Goal: Transaction & Acquisition: Purchase product/service

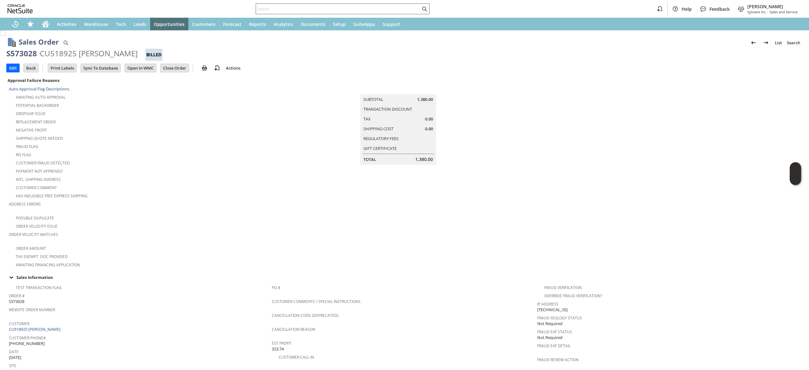
paste input "8089891572"
click at [373, 8] on input "text" at bounding box center [338, 9] width 165 height 8
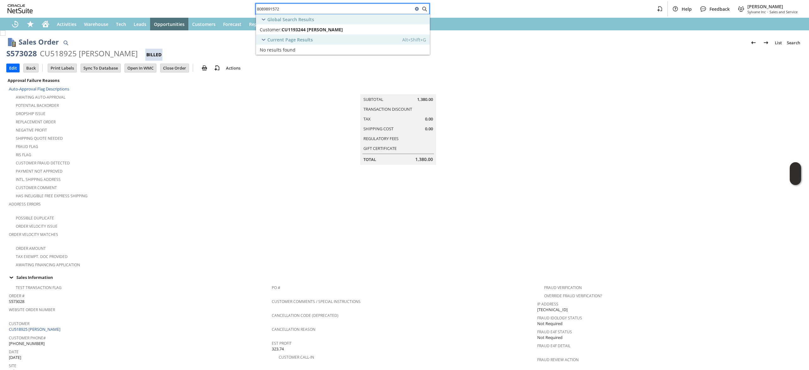
type input "8089891572"
drag, startPoint x: 378, startPoint y: 23, endPoint x: 371, endPoint y: 32, distance: 11.2
click at [371, 32] on div "Customer: CU1193244 Chris Horning" at bounding box center [322, 30] width 124 height 6
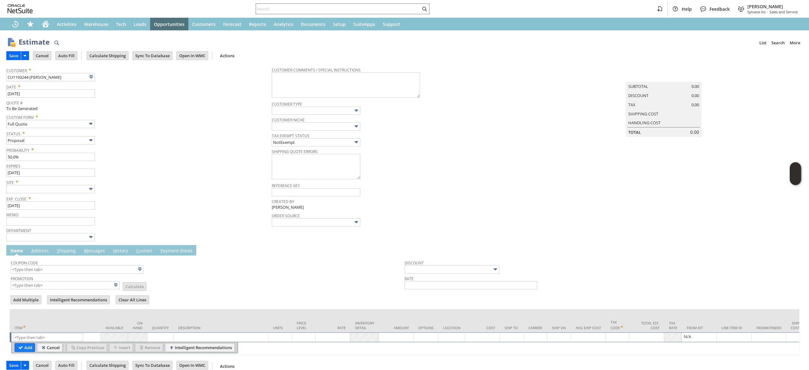
type input "Intelligent Recommendations ⁰"
click at [71, 334] on input "text" at bounding box center [48, 337] width 70 height 8
paste input "qu6480"
drag, startPoint x: 44, startPoint y: 346, endPoint x: 6, endPoint y: 358, distance: 40.0
type input "qu6480"
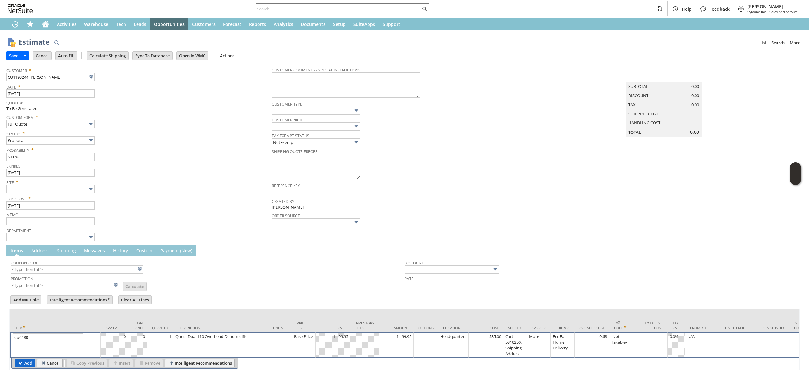
click at [28, 361] on input "Add" at bounding box center [25, 363] width 20 height 8
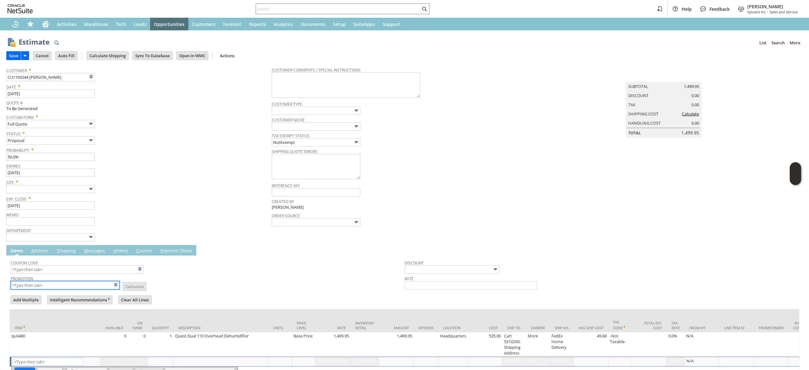
click at [80, 283] on input "text" at bounding box center [65, 285] width 109 height 8
type input "X"
type input "Intelligent Recommendations¹⁰"
type input "XA327"
click at [263, 278] on td "Promotion XA327 List Calculate" at bounding box center [208, 282] width 394 height 16
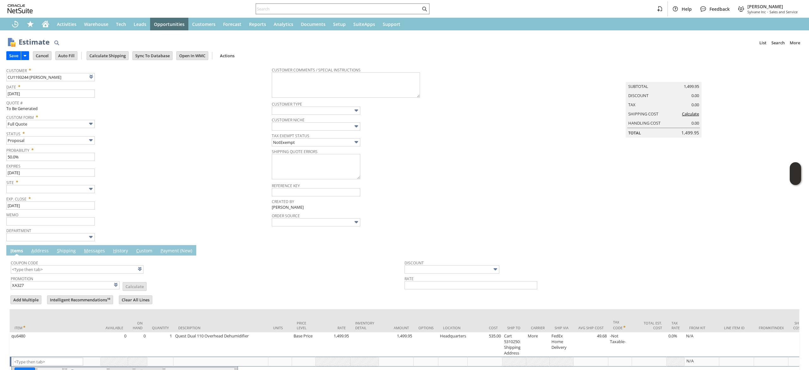
type input "XA327"
type input "Promo Code"
type input "-10.0%"
click at [114, 57] on input "Calculate Shipping" at bounding box center [107, 55] width 41 height 8
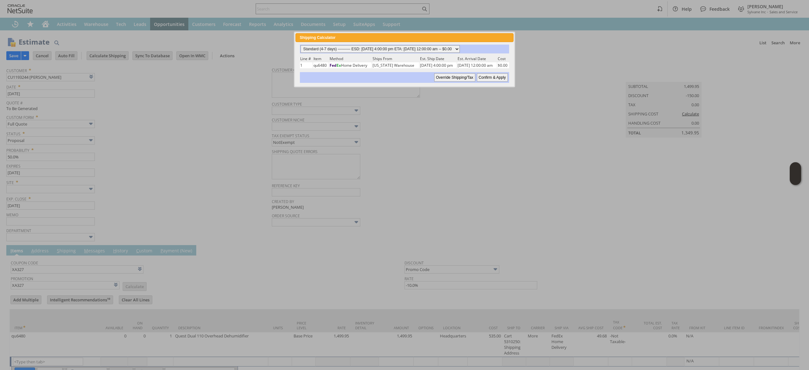
click at [457, 51] on select "Standard (4-7 days) ---------- ESD: 08/19/2025 4:00:00 pm ETA: 08/26/2025 12:00…" at bounding box center [379, 49] width 159 height 8
click at [300, 45] on select "Standard (4-7 days) ---------- ESD: 08/19/2025 4:00:00 pm ETA: 08/26/2025 12:00…" at bounding box center [379, 49] width 159 height 8
drag, startPoint x: 490, startPoint y: 78, endPoint x: 688, endPoint y: 7, distance: 210.7
click at [491, 78] on input "Confirm & Apply" at bounding box center [492, 77] width 31 height 8
type input "Add"
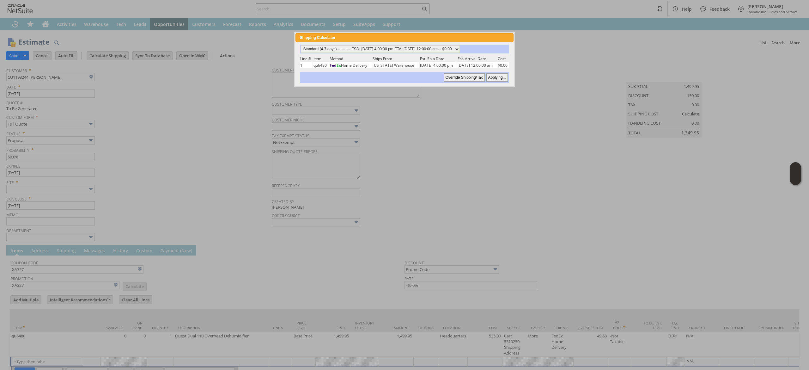
type input "Copy Previous"
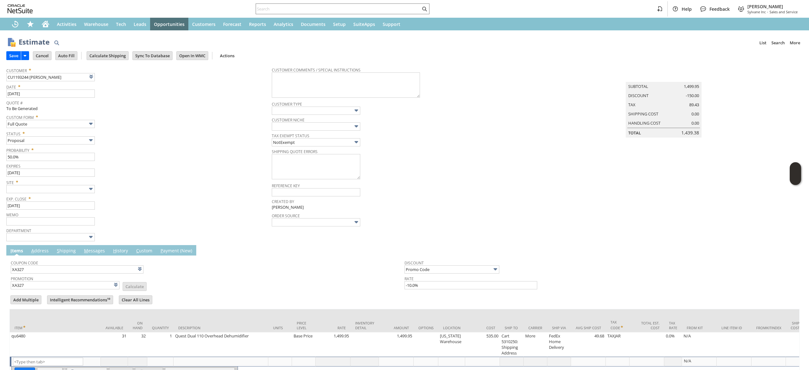
click at [92, 254] on link "M essages" at bounding box center [94, 250] width 24 height 7
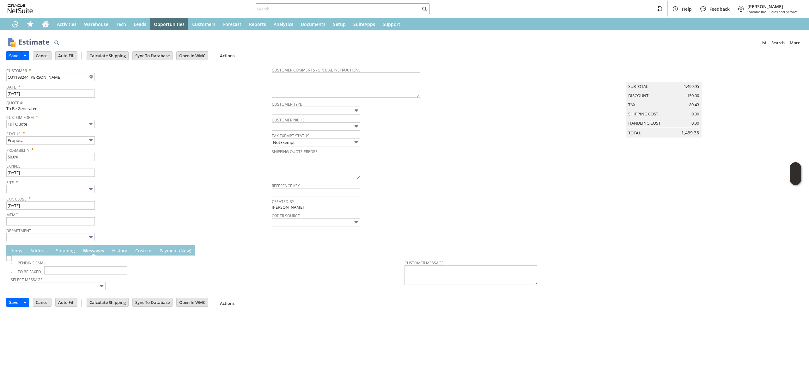
click at [12, 261] on img at bounding box center [8, 257] width 5 height 5
checkbox input "true"
click at [59, 187] on input "text" at bounding box center [50, 189] width 88 height 8
type input "Sylvane - [DOMAIN_NAME]"
click at [195, 211] on span "Memo" at bounding box center [137, 213] width 262 height 7
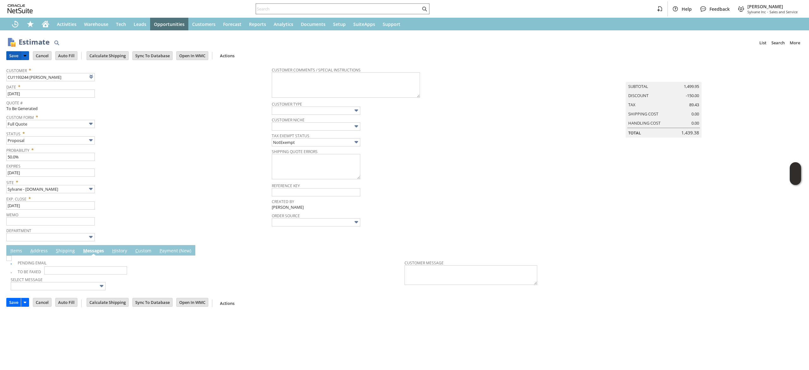
click at [7, 56] on input "Save" at bounding box center [14, 55] width 14 height 8
click at [106, 78] on link at bounding box center [107, 76] width 7 height 7
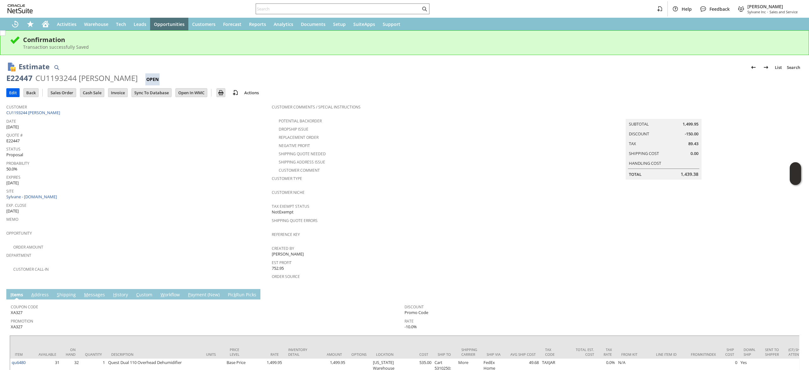
click at [18, 91] on input "Edit" at bounding box center [13, 92] width 13 height 8
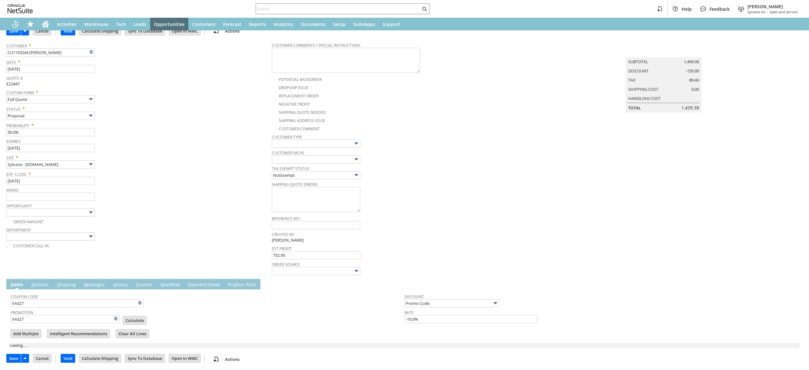
type input "Add"
type input "Copy Previous"
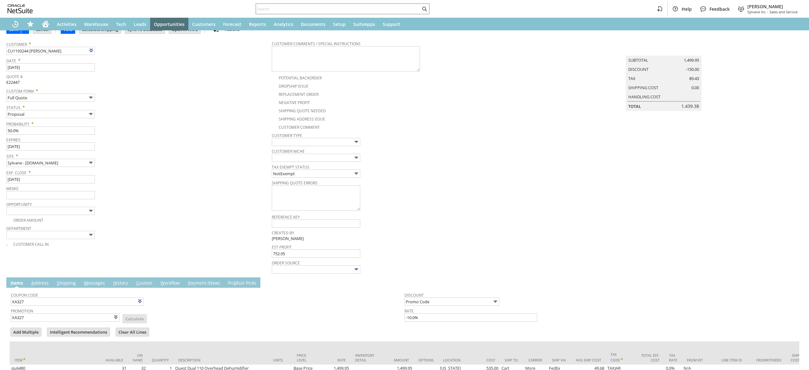
click at [94, 278] on td "M essages" at bounding box center [94, 282] width 29 height 10
click at [95, 282] on link "M essages" at bounding box center [94, 283] width 24 height 7
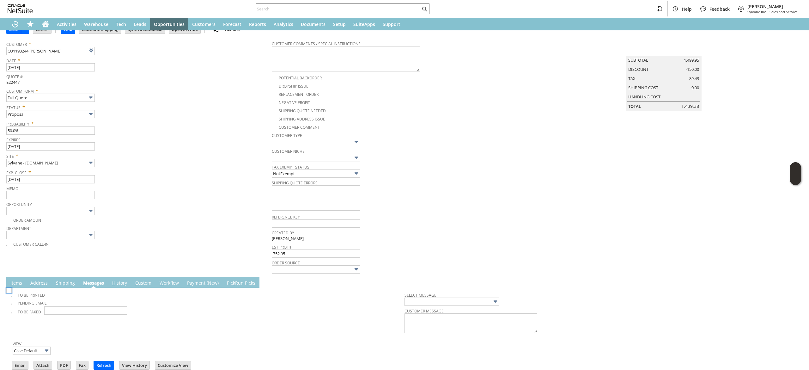
scroll to position [0, 0]
click at [8, 302] on div "To Be Printed Pending Email To Be Faxed Select Message Customer Message View Ca…" at bounding box center [404, 339] width 796 height 102
click at [12, 293] on img at bounding box center [8, 290] width 5 height 5
checkbox input "true"
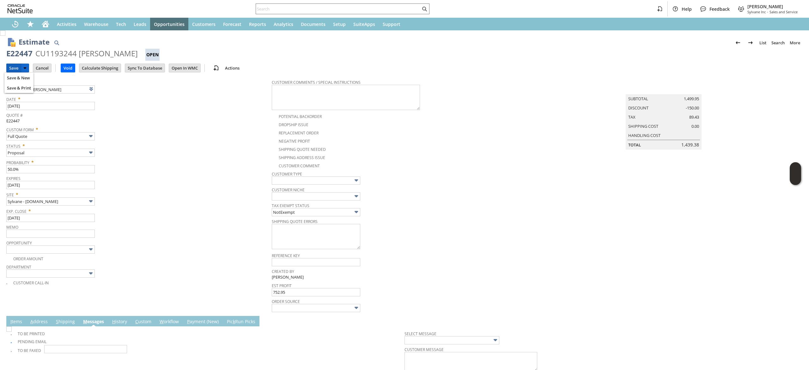
click at [12, 66] on input "Save" at bounding box center [14, 68] width 14 height 8
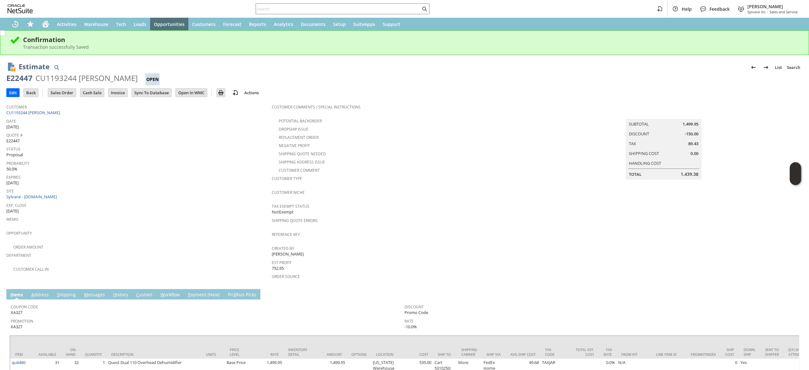
click at [95, 291] on link "M essages" at bounding box center [94, 294] width 24 height 7
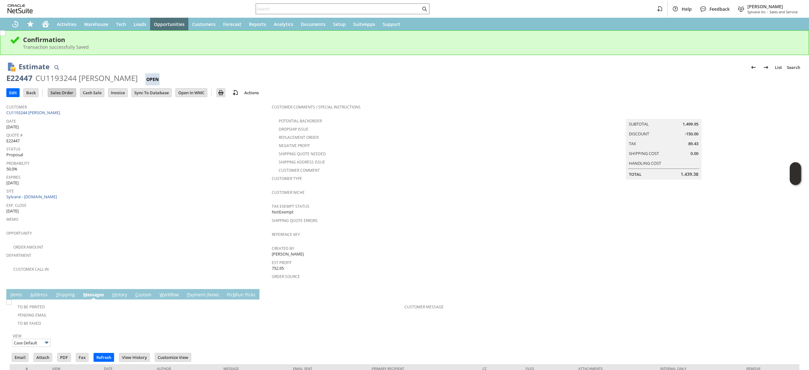
click at [71, 94] on input "Sales Order" at bounding box center [62, 92] width 28 height 8
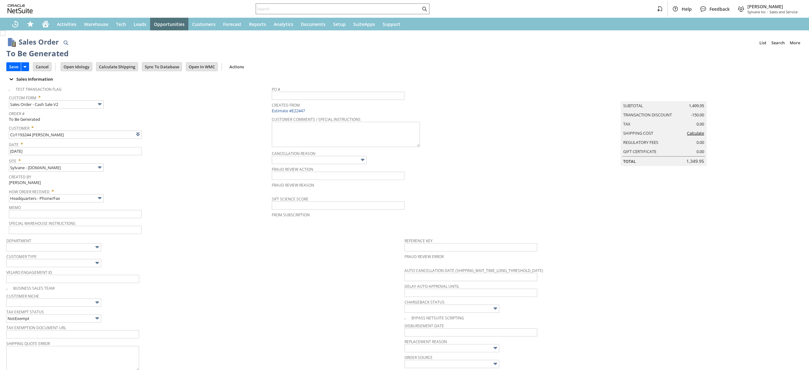
scroll to position [195, 0]
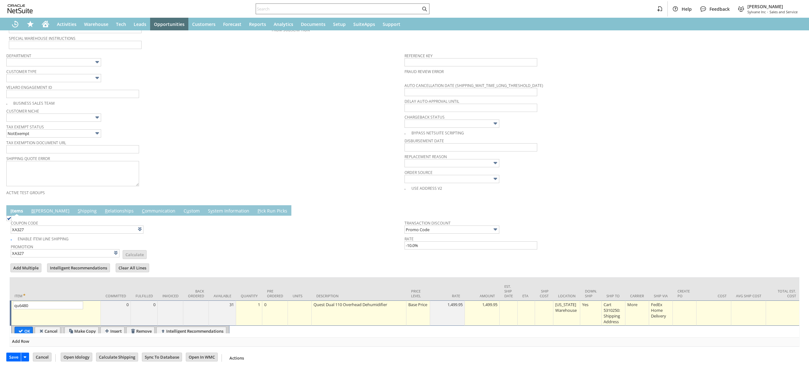
type input "Intelligent Recommendations¹⁰"
click at [23, 326] on input "OK" at bounding box center [24, 330] width 18 height 8
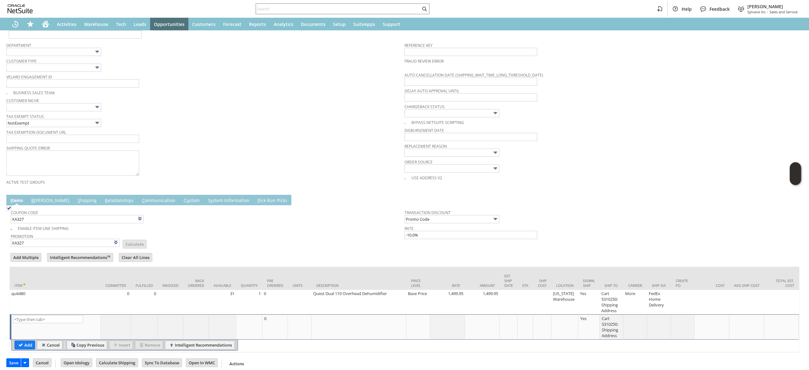
click at [76, 200] on link "S hipping" at bounding box center [87, 200] width 22 height 7
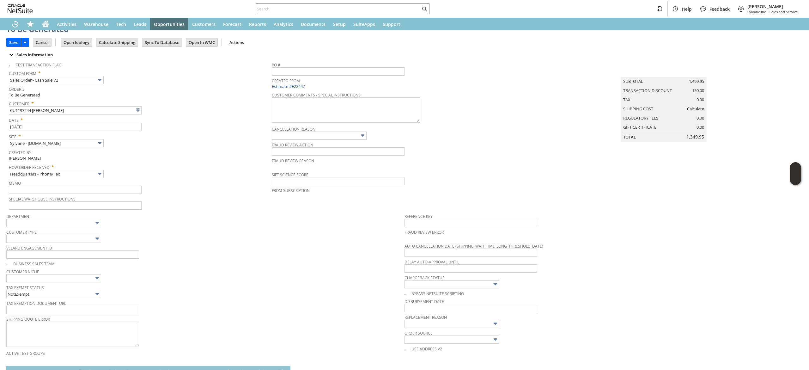
scroll to position [0, 0]
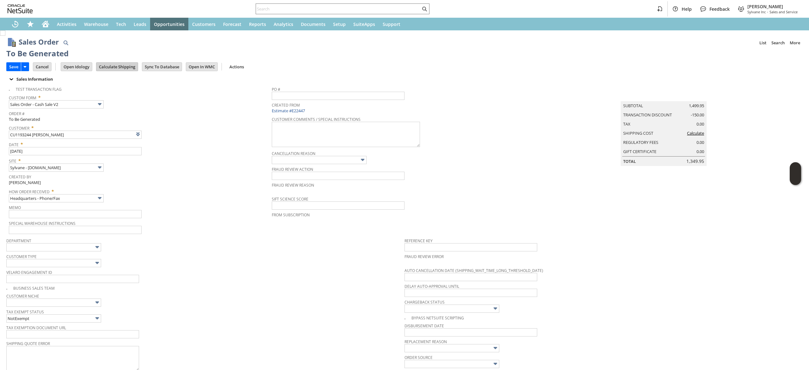
click at [121, 66] on input "Calculate Shipping" at bounding box center [116, 67] width 41 height 8
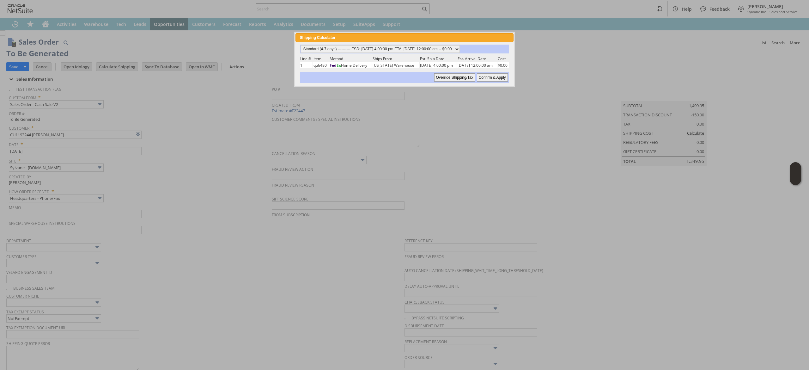
click at [379, 53] on div "Standard (4-7 days) ---------- ESD: 08/19/2025 4:00:00 pm ETA: 08/26/2025 12:00…" at bounding box center [404, 64] width 210 height 38
click at [384, 45] on select "Standard (4-7 days) ---------- ESD: 08/19/2025 4:00:00 pm ETA: 08/26/2025 12:00…" at bounding box center [379, 49] width 159 height 8
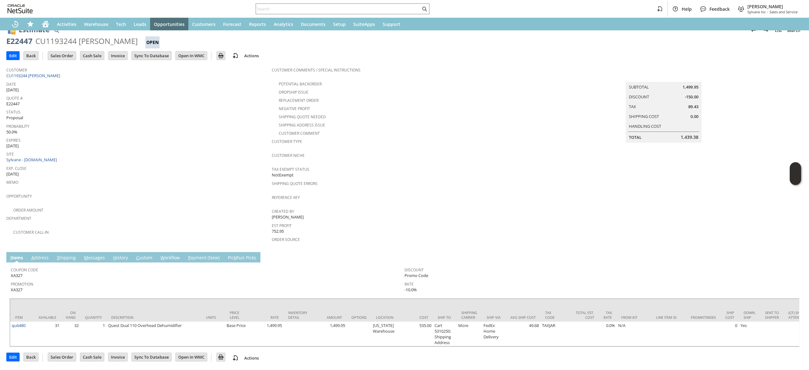
scroll to position [14, 0]
click at [86, 254] on link "M essages" at bounding box center [94, 257] width 24 height 7
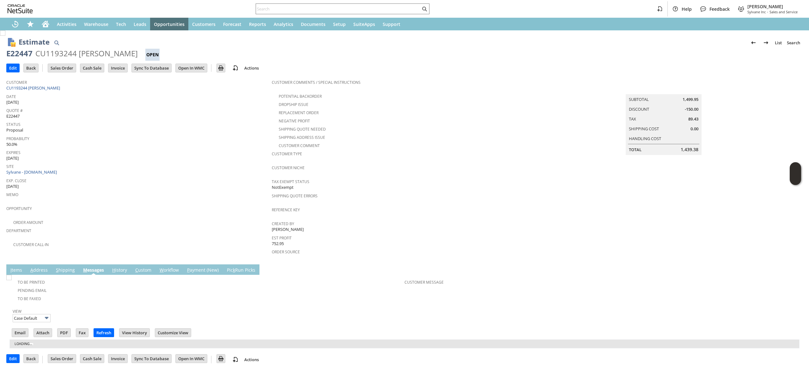
scroll to position [0, 0]
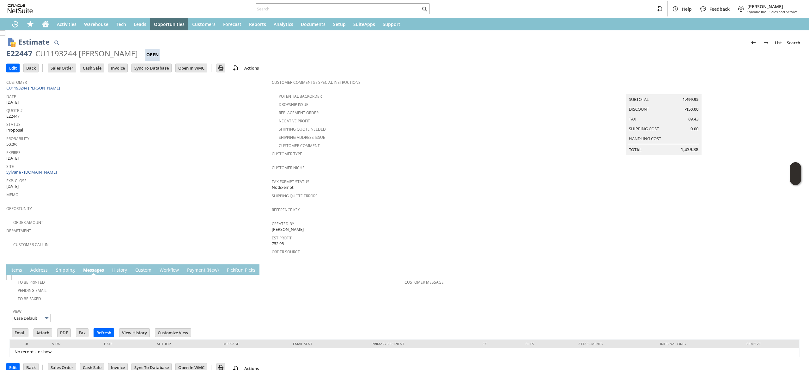
click at [66, 267] on link "S hipping" at bounding box center [65, 270] width 22 height 7
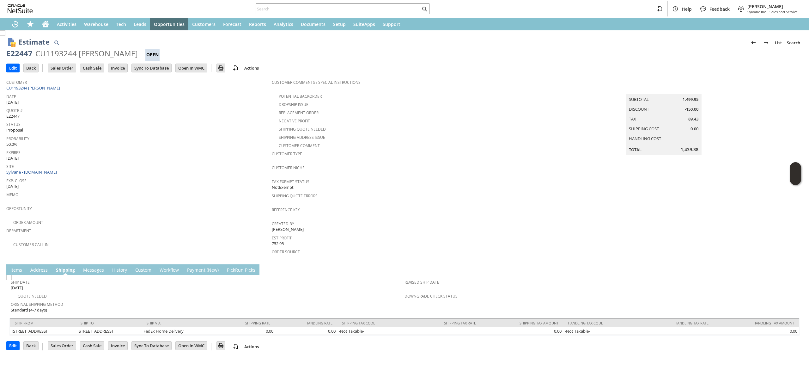
click at [40, 87] on link "CU1193244 [PERSON_NAME]" at bounding box center [33, 88] width 55 height 6
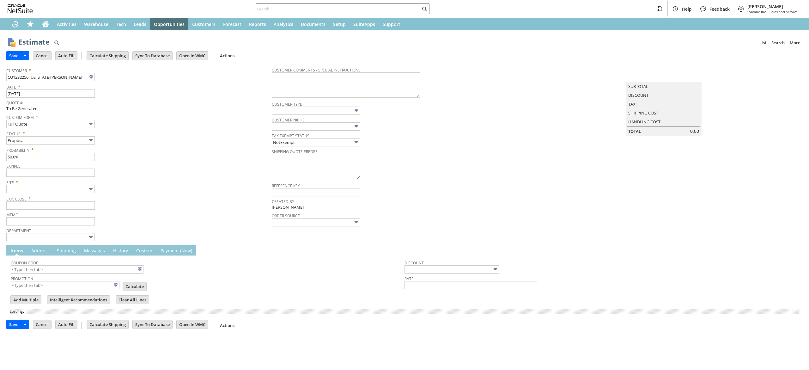
type input "[DATE]"
type input "Add"
type input "Copy Previous"
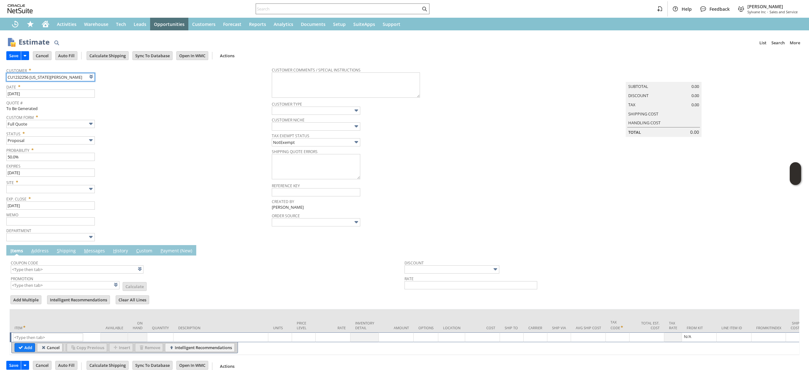
type input "Intelligent Recommendations ⁰"
click at [113, 78] on div "Customer * CU1232256 Virginia Papa-Horning List Search" at bounding box center [137, 73] width 262 height 16
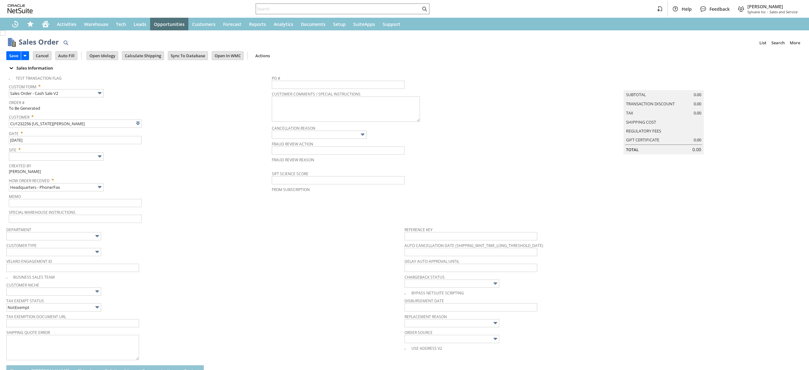
click at [69, 161] on span "Created By" at bounding box center [139, 164] width 260 height 7
type input "Intelligent Recommendations ⁰"
click at [78, 157] on input "text" at bounding box center [56, 156] width 95 height 8
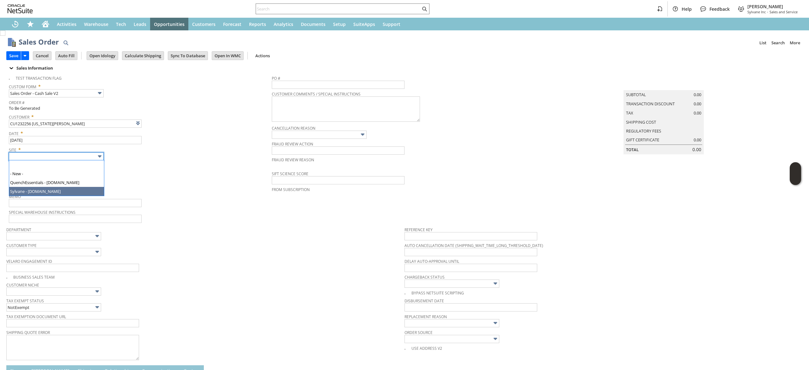
type input "Sylvane - [DOMAIN_NAME]"
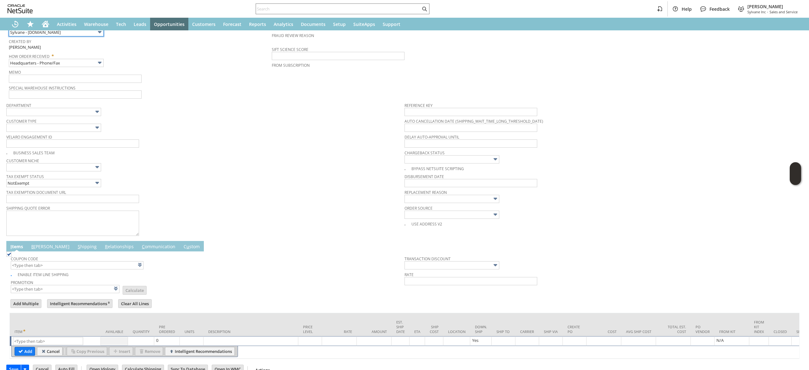
scroll to position [148, 0]
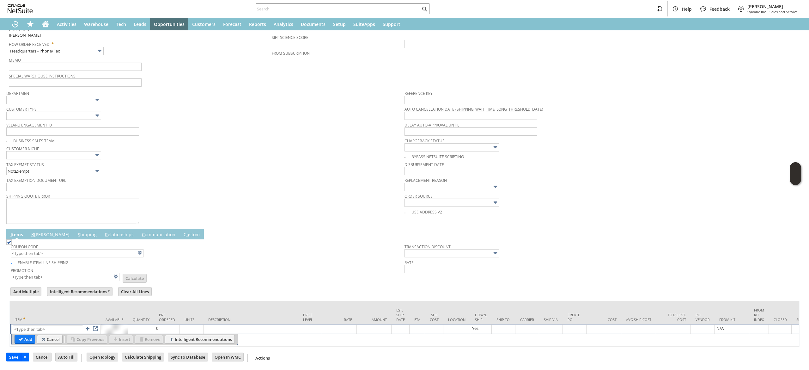
drag, startPoint x: 53, startPoint y: 312, endPoint x: 56, endPoint y: 316, distance: 4.1
click at [53, 313] on td "Item" at bounding box center [55, 312] width 91 height 23
click at [56, 325] on input "text" at bounding box center [48, 329] width 70 height 8
paste input "qu6480"
type input "qu6480"
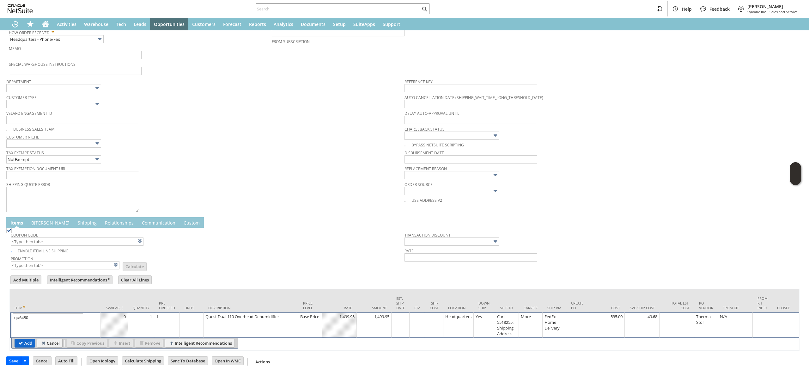
click at [25, 346] on input "Add" at bounding box center [25, 343] width 20 height 8
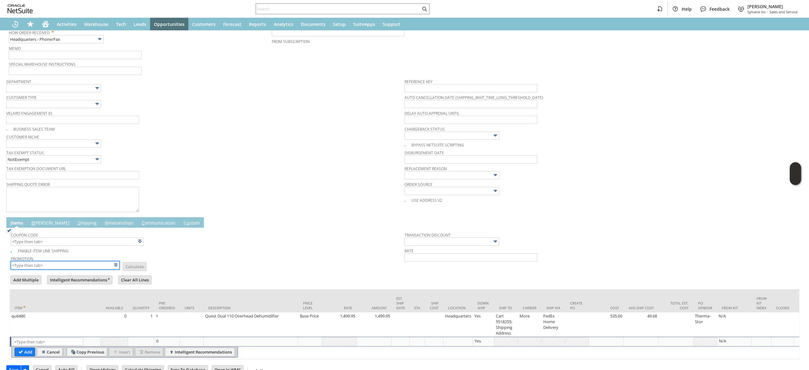
click at [64, 264] on input "text" at bounding box center [65, 265] width 109 height 8
type input "X"
type input "Intelligent Recommendations¹⁰"
type input "XA326"
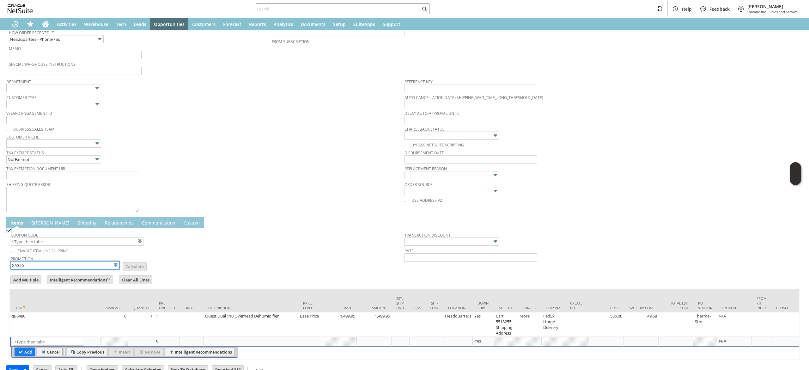
type input "Promo Code"
type input "-6.0%"
type input "XA327"
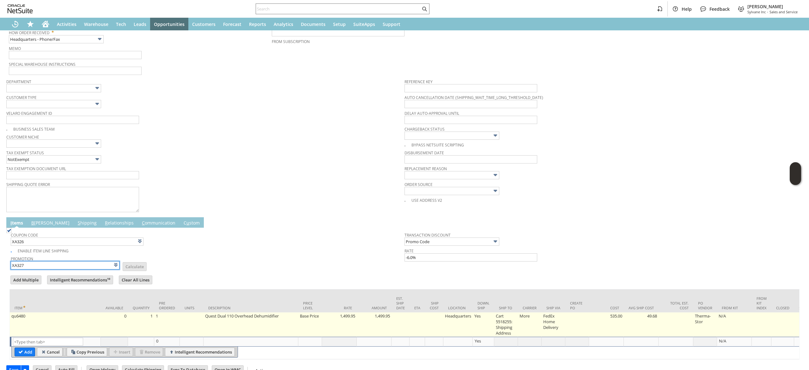
type input "XA327"
type input "Promo Code"
type input "-10.0%"
type input "XA327"
click at [518, 332] on td "Cart 5518255: Shipping Address" at bounding box center [506, 324] width 24 height 24
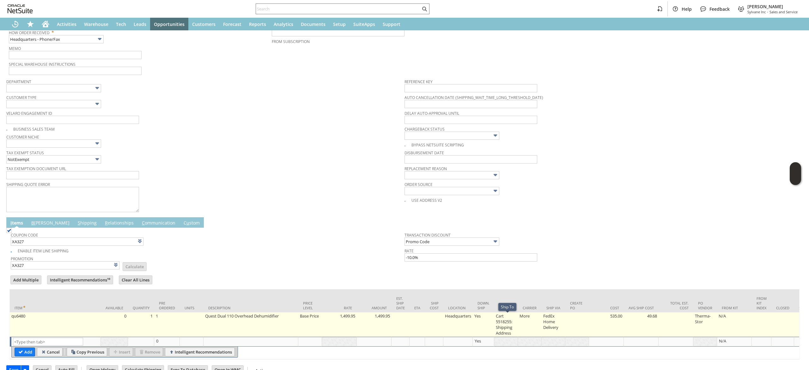
type input "Cart 5518255: Shipping Address"
type input "OK"
type input "Make Copy"
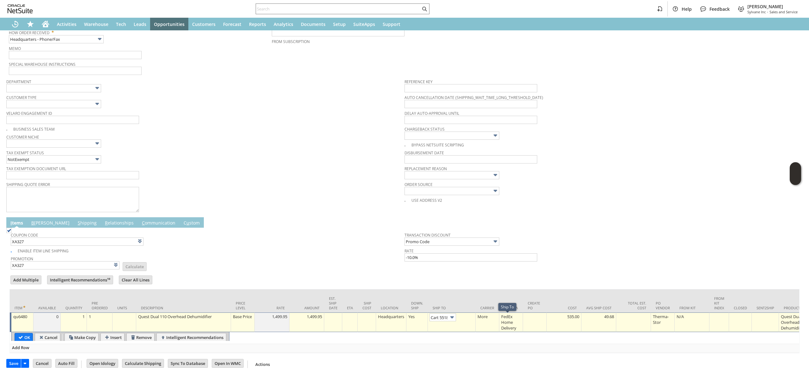
scroll to position [0, 42]
click at [470, 315] on link at bounding box center [469, 316] width 7 height 7
click at [33, 339] on td "OK" at bounding box center [24, 337] width 18 height 9
click at [27, 337] on input "OK" at bounding box center [24, 337] width 18 height 8
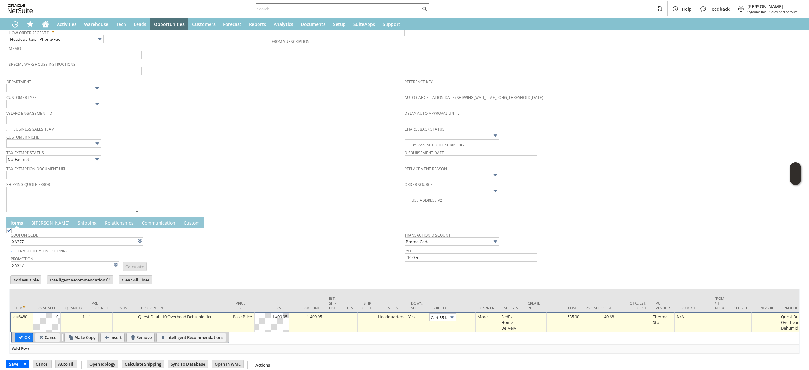
type input "Add"
type input "Copy Previous"
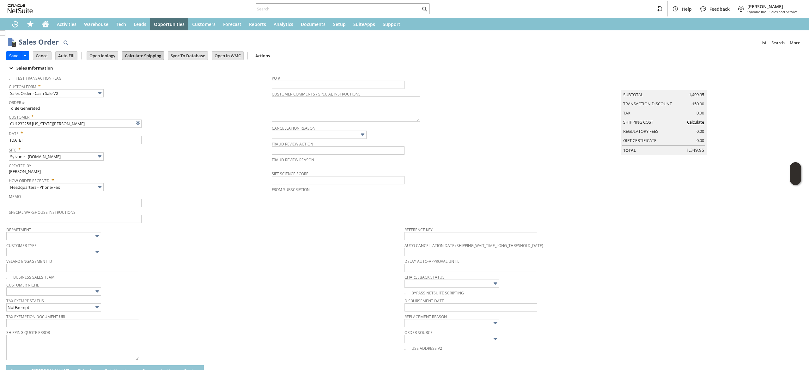
click at [143, 52] on input "Calculate Shipping" at bounding box center [142, 55] width 41 height 8
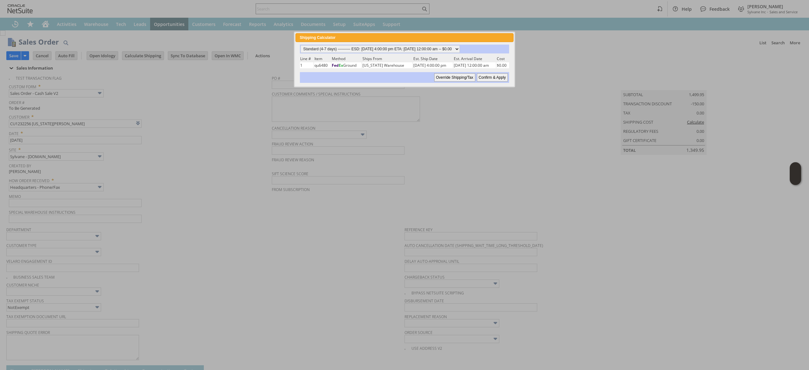
click at [409, 42] on div "Standard (4-7 days) ---------- ESD: 08/19/2025 4:00:00 pm ETA: 08/26/2025 12:00…" at bounding box center [404, 63] width 218 height 43
click at [411, 53] on div "Standard (4-7 days) ---------- ESD: 08/19/2025 4:00:00 pm ETA: 08/26/2025 12:00…" at bounding box center [404, 64] width 210 height 38
click at [414, 51] on select "Standard (4-7 days) ---------- ESD: 08/19/2025 4:00:00 pm ETA: 08/26/2025 12:00…" at bounding box center [379, 49] width 159 height 8
click at [300, 45] on select "Standard (4-7 days) ---------- ESD: 08/19/2025 4:00:00 pm ETA: 08/26/2025 12:00…" at bounding box center [379, 49] width 159 height 8
click at [488, 73] on input "Confirm & Apply" at bounding box center [492, 77] width 31 height 8
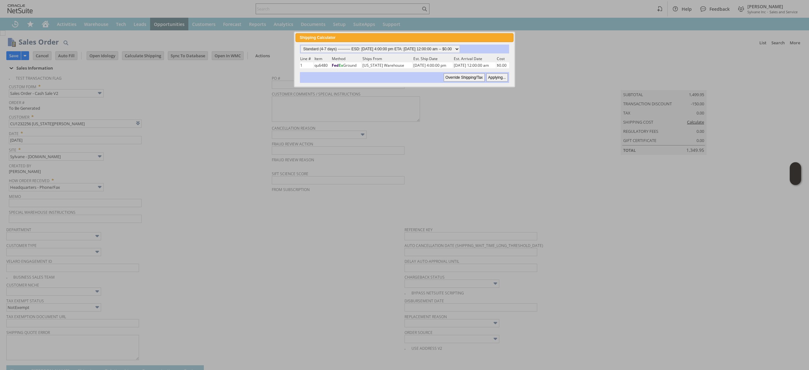
type input "Add"
type input "Copy Previous"
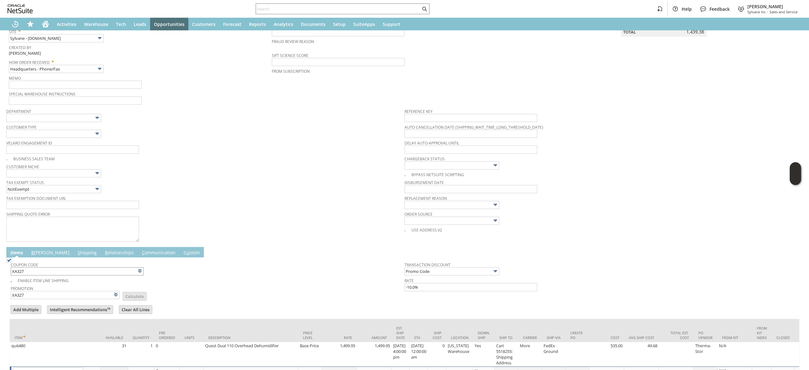
scroll to position [171, 0]
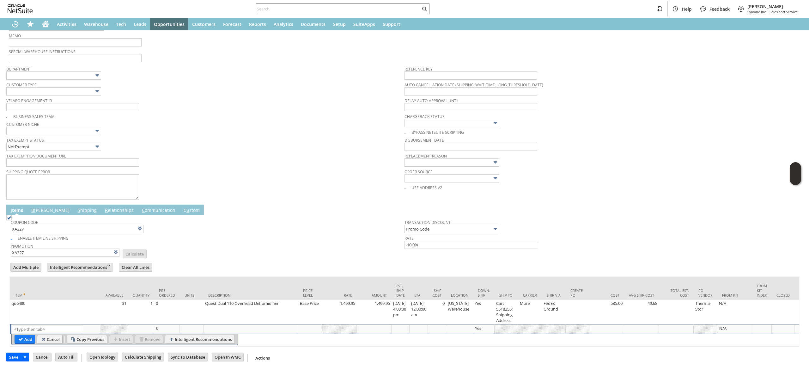
click at [34, 207] on link "B illing" at bounding box center [50, 210] width 41 height 7
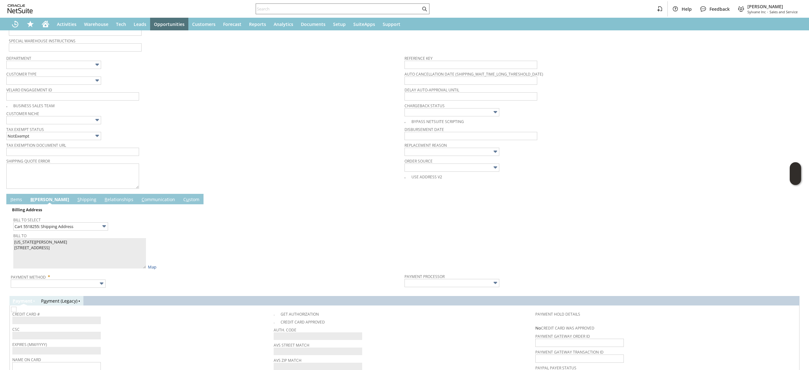
click at [82, 279] on span "Payment Method *" at bounding box center [206, 276] width 390 height 8
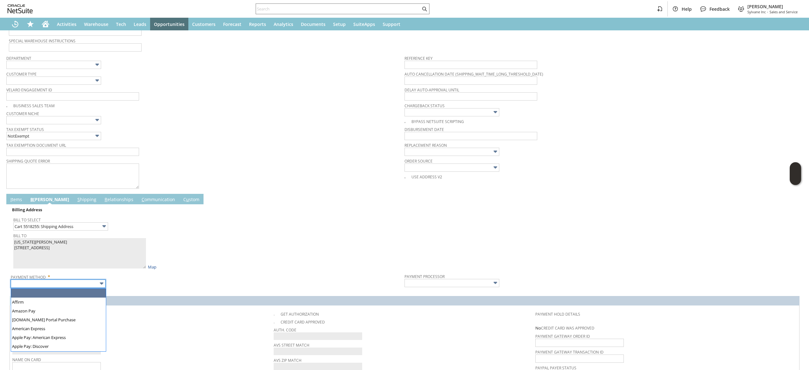
click at [82, 285] on input "text" at bounding box center [58, 283] width 95 height 8
type input "Visa / Mastercard"
type input "Braintree"
checkbox input "true"
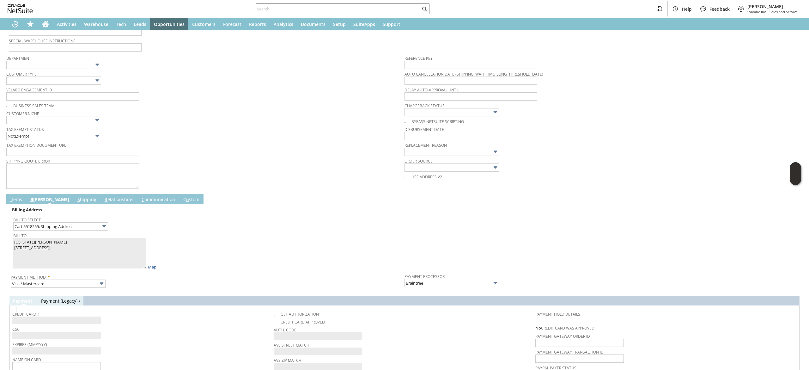
click at [158, 300] on div "P ayment P a yment (Legacy)" at bounding box center [404, 300] width 790 height 9
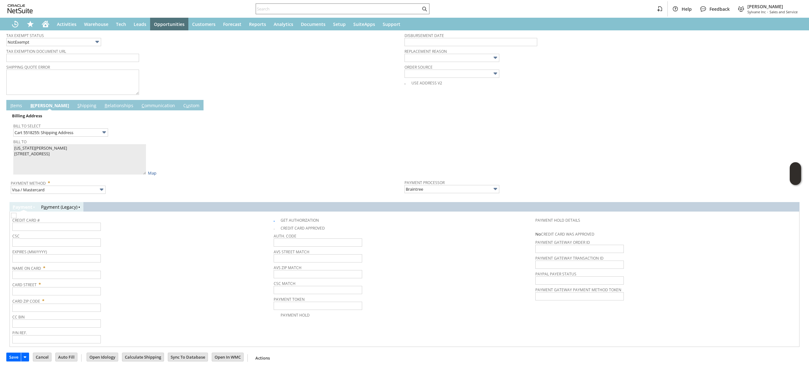
scroll to position [267, 0]
click at [38, 140] on span "Bill To" at bounding box center [207, 140] width 388 height 7
click at [92, 275] on input "text" at bounding box center [56, 274] width 88 height 8
paste input "Virginia Papa-Horning"
type input "Virginia Papa-Horning"
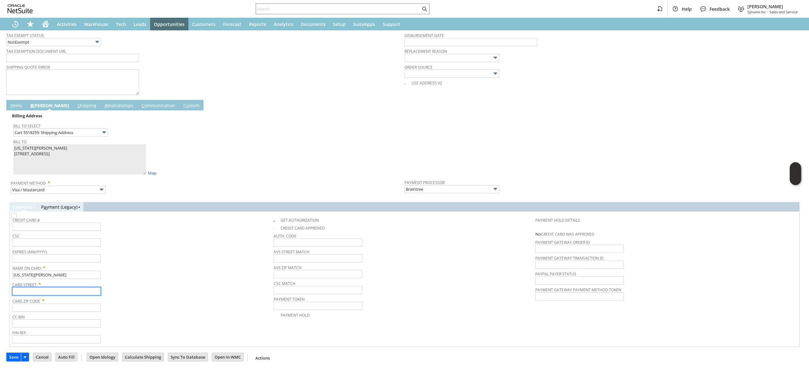
click at [68, 288] on input "text" at bounding box center [56, 291] width 88 height 8
paste input "Virginia Papa-Horning"
type input "Virginia Papa-Horning"
click at [56, 224] on input "text" at bounding box center [56, 226] width 88 height 8
type input "4839500301184337"
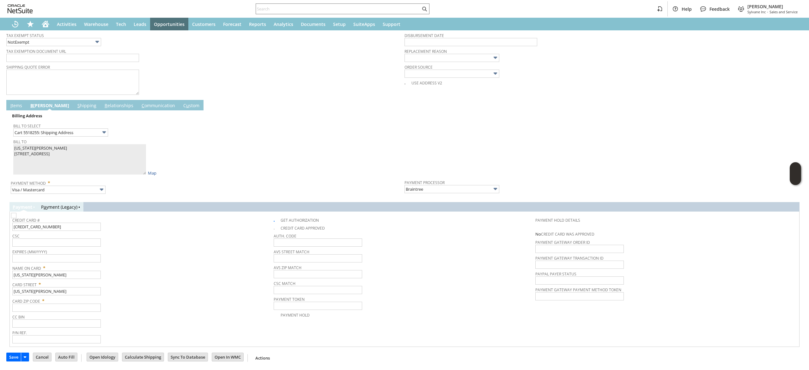
click at [84, 265] on span "Name On Card *" at bounding box center [141, 267] width 258 height 8
click at [82, 255] on input "text" at bounding box center [56, 258] width 88 height 8
click at [61, 291] on input "Virginia Papa-Horning" at bounding box center [56, 291] width 88 height 8
click at [61, 292] on input "Virginia Papa-Horning" at bounding box center [56, 291] width 88 height 8
paste input "108 Highland Ave"
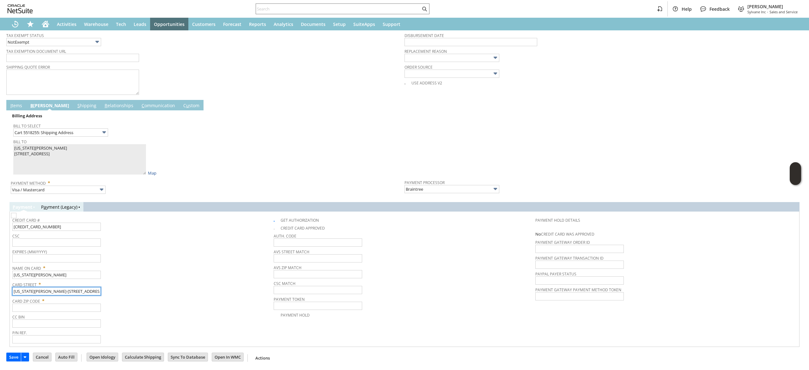
click at [61, 292] on input "Virginia Papa-108 Highland Ave" at bounding box center [56, 291] width 88 height 8
paste input "text"
type input "108 Highland Ave"
click at [74, 268] on span "Name On Card *" at bounding box center [141, 267] width 258 height 8
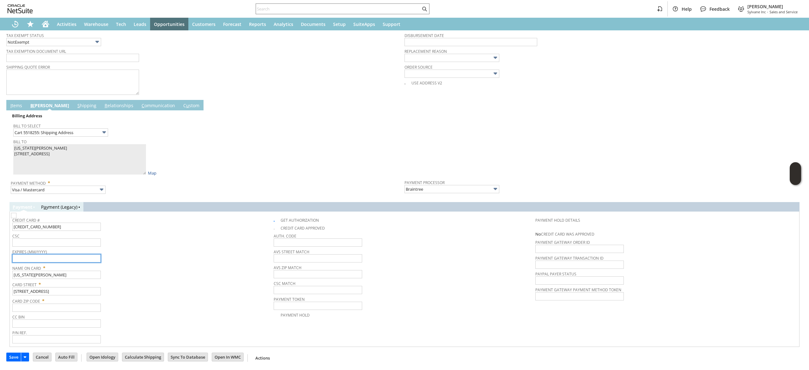
click at [75, 261] on input "text" at bounding box center [56, 258] width 88 height 8
type input "02/2026"
click at [82, 244] on input "text" at bounding box center [56, 242] width 88 height 8
type input "552"
drag, startPoint x: 195, startPoint y: 309, endPoint x: 170, endPoint y: 292, distance: 30.2
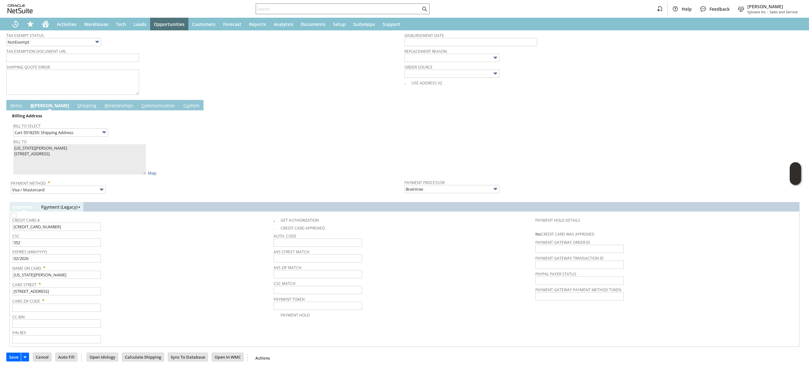
click at [194, 310] on div "Card Zip Code *" at bounding box center [141, 304] width 258 height 16
click at [74, 313] on span "CC Bin" at bounding box center [141, 315] width 258 height 7
click at [77, 310] on input "text" at bounding box center [56, 307] width 88 height 8
paste input "07753"
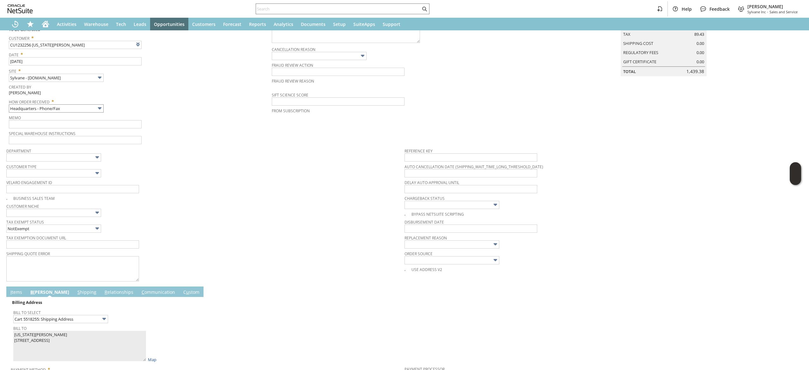
scroll to position [0, 0]
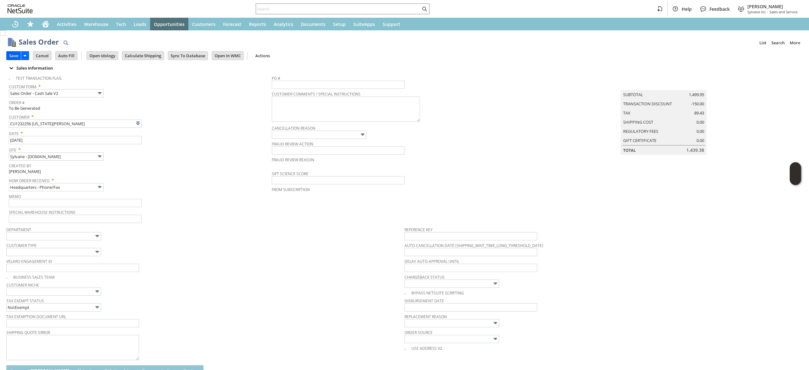
type input "07753"
click at [13, 55] on input "Save" at bounding box center [14, 55] width 14 height 8
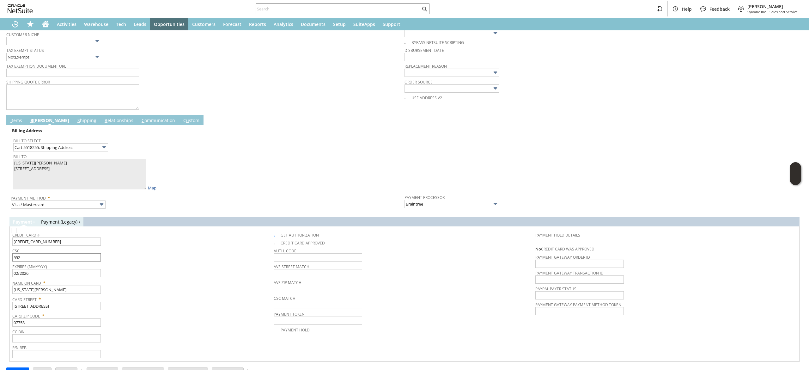
scroll to position [267, 0]
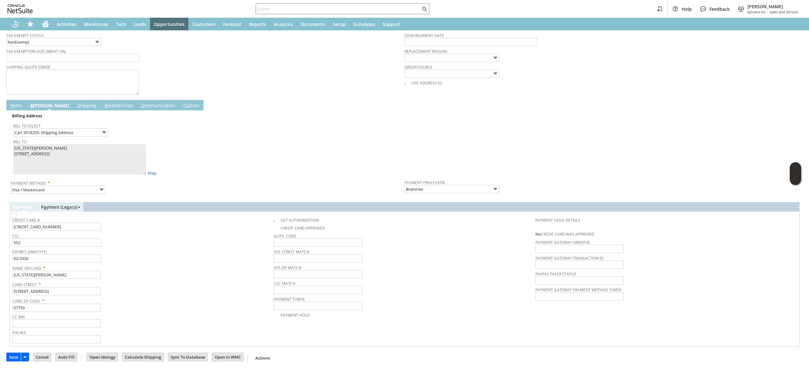
click at [76, 105] on link "S hipping" at bounding box center [87, 105] width 22 height 7
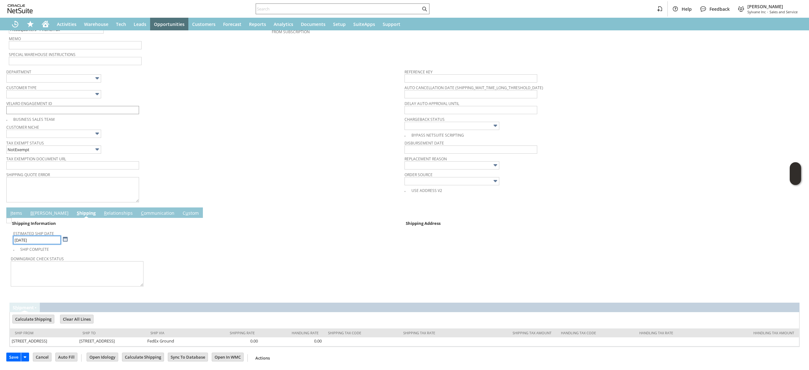
scroll to position [159, 0]
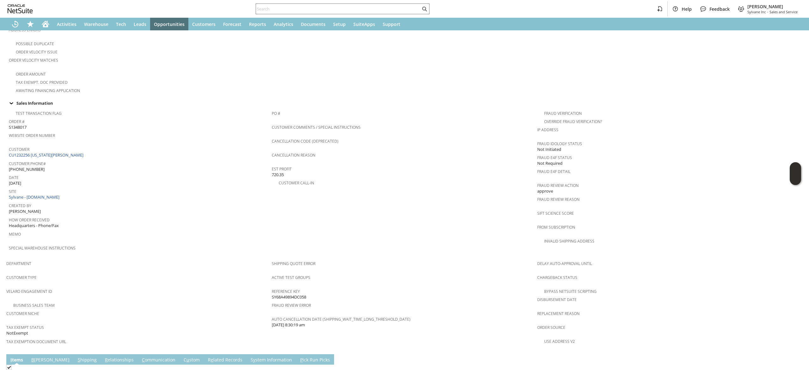
scroll to position [253, 0]
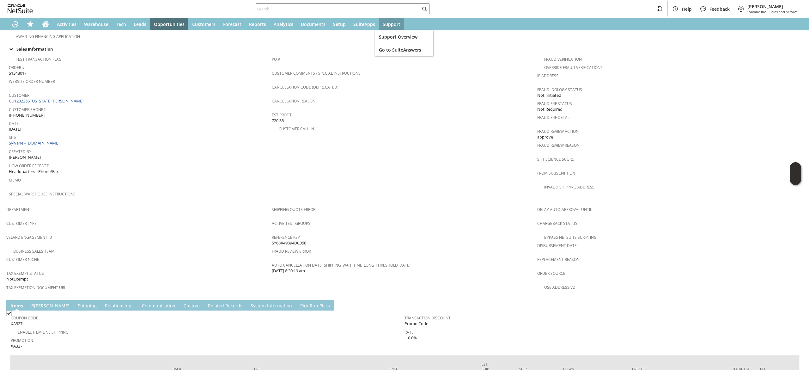
click at [378, 5] on input "text" at bounding box center [338, 9] width 165 height 8
paste input "4064314036"
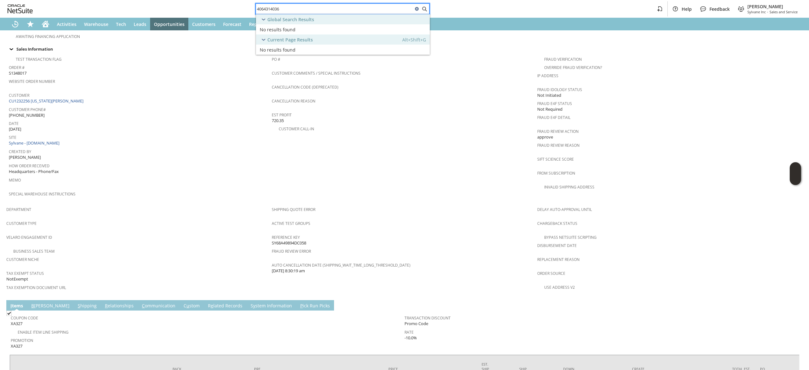
click at [312, 9] on input "4064314036" at bounding box center [334, 9] width 157 height 8
paste input "73224000"
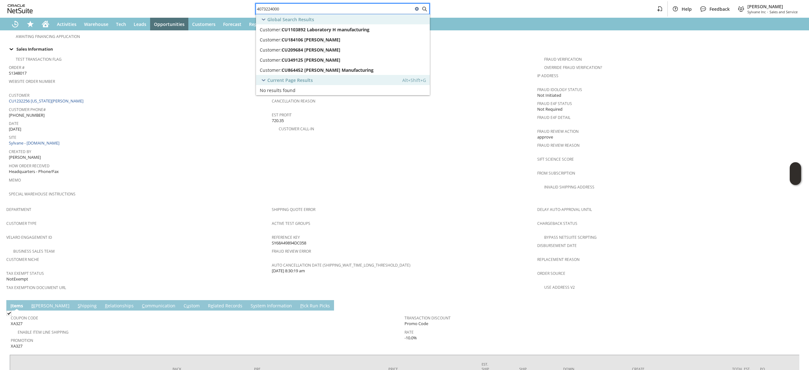
click at [363, 11] on input "4073224000" at bounding box center [334, 9] width 157 height 8
click at [386, 10] on input "4073224000" at bounding box center [334, 9] width 157 height 8
paste input "[EMAIL_ADDRESS][PERSON_NAME][DOMAIN_NAME]"
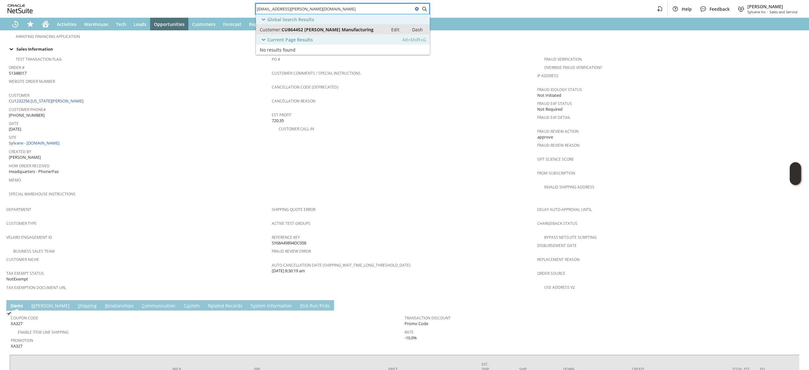
type input "[EMAIL_ADDRESS][PERSON_NAME][DOMAIN_NAME]"
click at [341, 28] on span "CU864452 [PERSON_NAME] Manufacturing" at bounding box center [327, 30] width 92 height 6
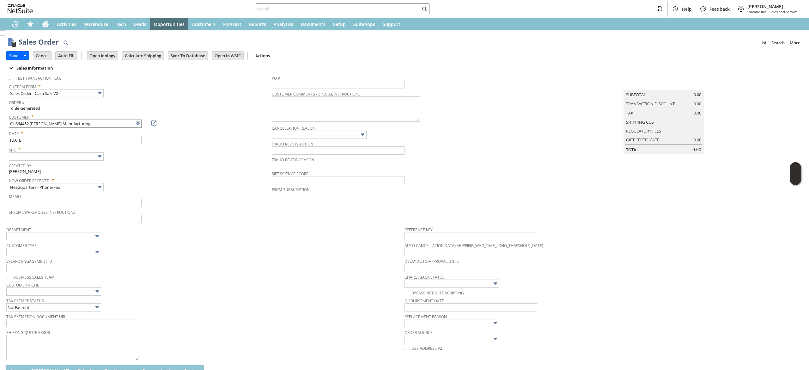
type input "Intelligent Recommendations ⁰"
click at [86, 156] on input "text" at bounding box center [56, 156] width 95 height 8
click at [77, 195] on div "- New - QuenchEssentials - www.quenchessentials.com Sylvane - www.sylvane.com" at bounding box center [56, 177] width 95 height 35
drag, startPoint x: 77, startPoint y: 195, endPoint x: 68, endPoint y: 188, distance: 11.9
type input "Sylvane - [DOMAIN_NAME]"
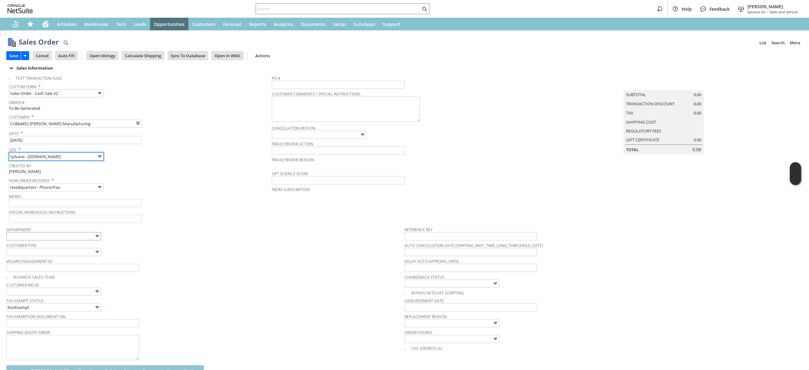
scroll to position [148, 0]
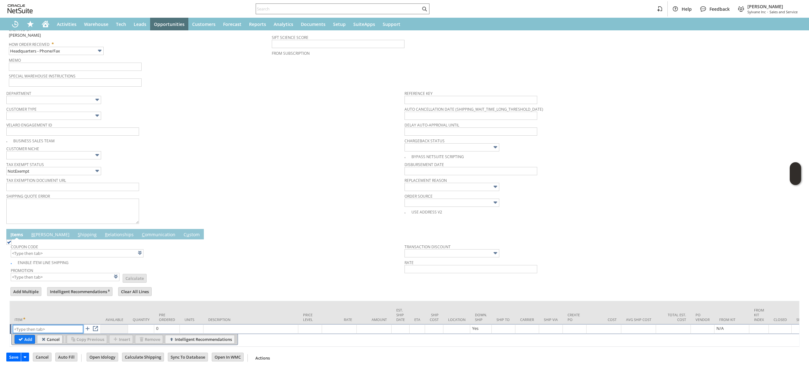
click at [38, 325] on input "text" at bounding box center [48, 329] width 70 height 8
paste input "ai13615"
type input "ai13615"
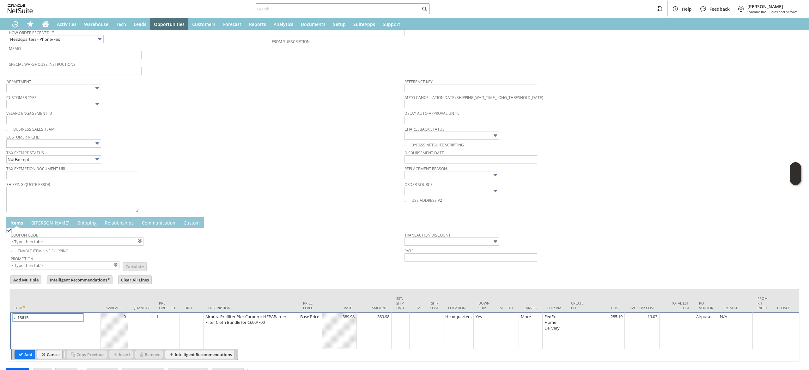
type input "1"
click at [128, 341] on td "0" at bounding box center [114, 330] width 27 height 37
click at [145, 328] on td "1" at bounding box center [141, 330] width 26 height 37
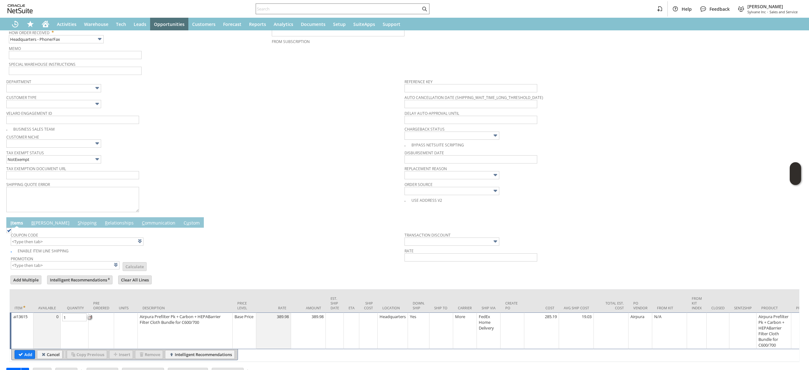
type input "3"
click at [24, 358] on input "Add" at bounding box center [25, 354] width 20 height 8
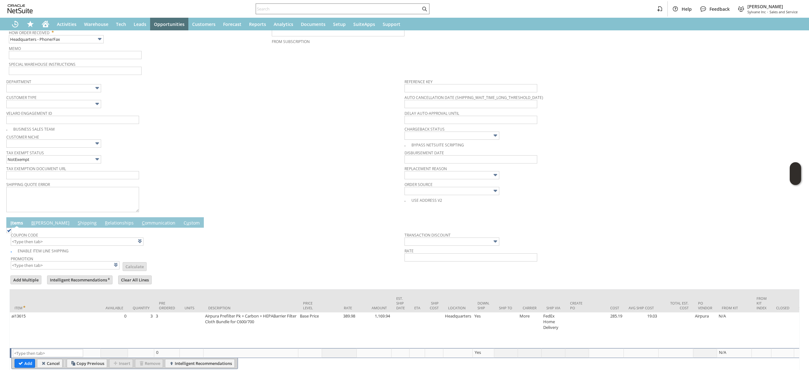
scroll to position [0, 0]
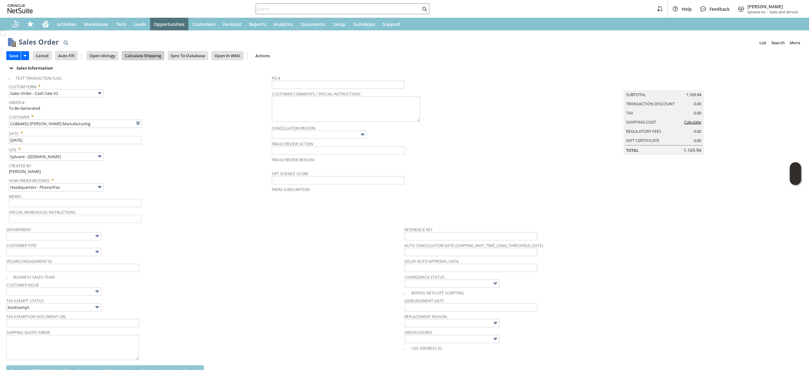
click at [143, 58] on input "Calculate Shipping" at bounding box center [142, 55] width 41 height 8
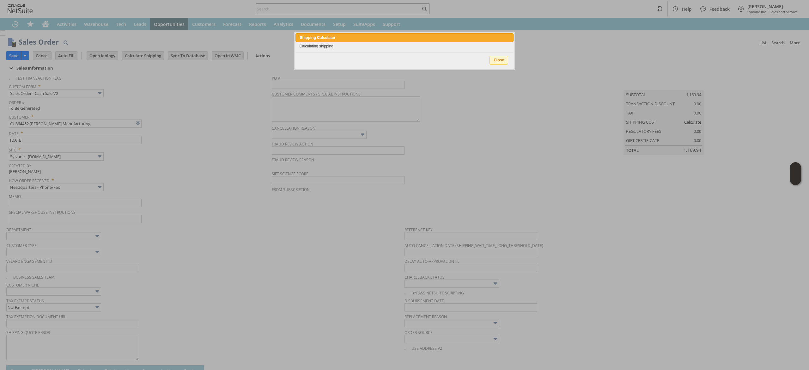
type input "Add"
type input "Copy Previous"
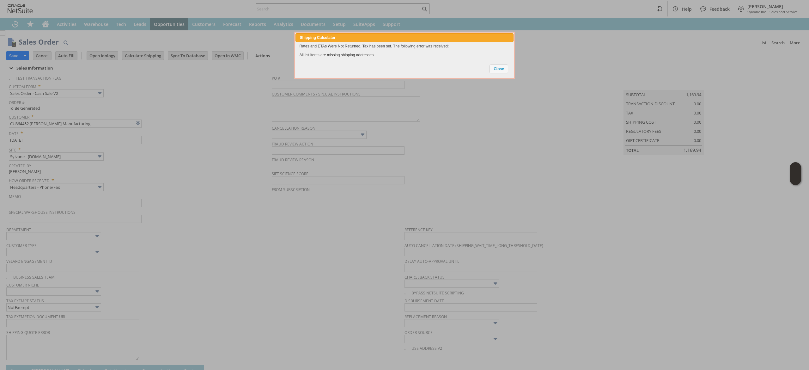
scroll to position [182, 0]
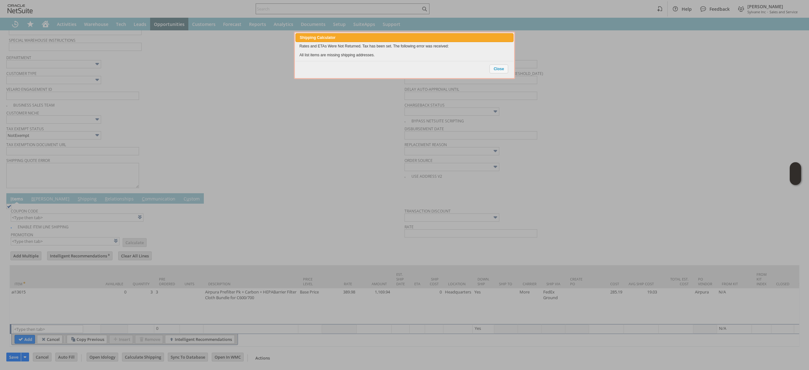
click at [492, 74] on div "Close" at bounding box center [499, 69] width 20 height 13
click at [497, 70] on span "Close" at bounding box center [499, 69] width 18 height 8
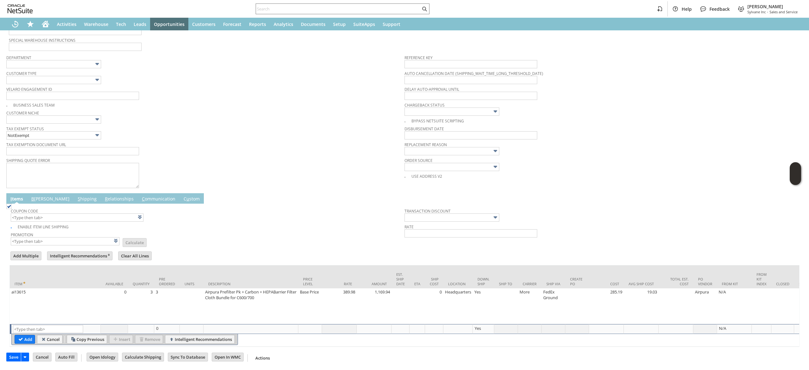
click at [502, 281] on div "Ship To" at bounding box center [506, 283] width 14 height 5
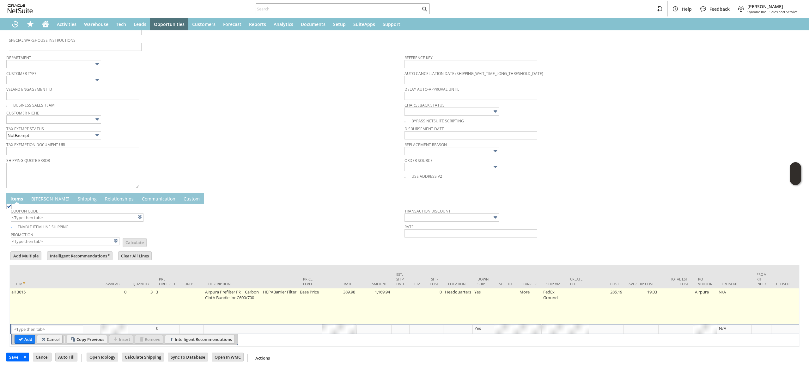
click at [502, 288] on td at bounding box center [506, 306] width 24 height 36
type input "OK"
type input "Make Copy"
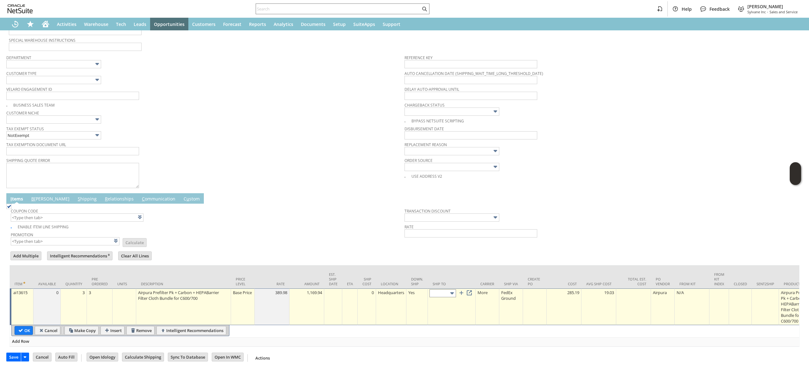
click at [436, 289] on input "text" at bounding box center [442, 293] width 27 height 8
type input "Cart 3642788: Shipping Address"
click at [23, 326] on input "OK" at bounding box center [24, 330] width 18 height 8
type input "Add"
type input "Copy Previous"
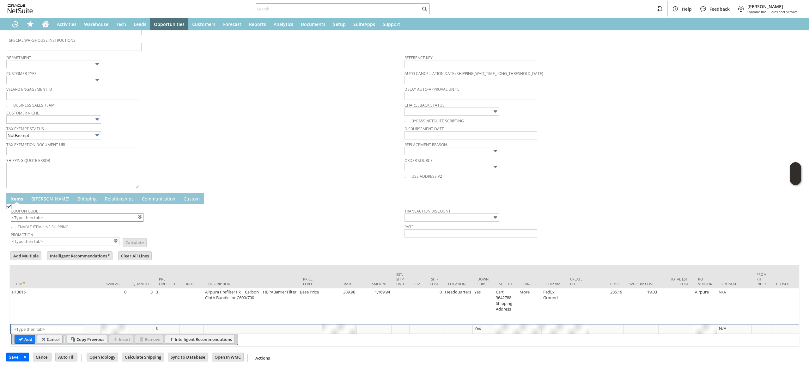
scroll to position [0, 0]
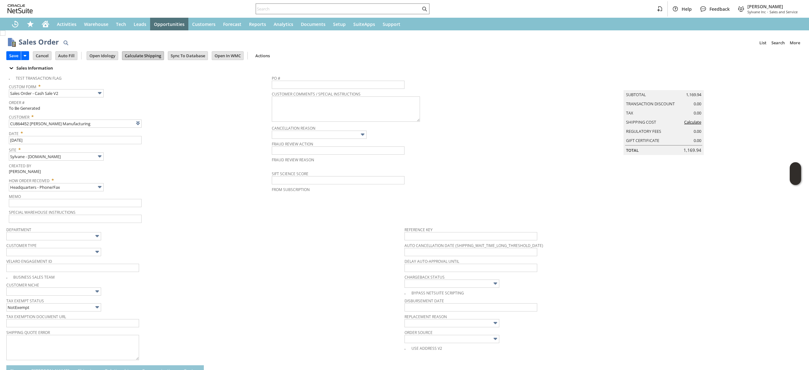
click at [151, 52] on input "Calculate Shipping" at bounding box center [142, 55] width 41 height 8
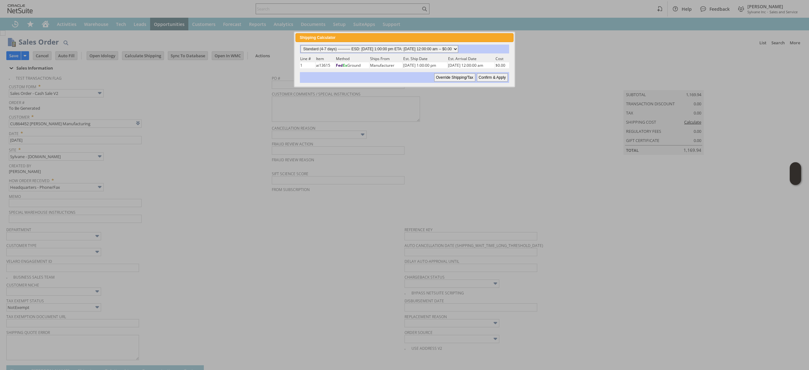
click at [458, 49] on select "Standard (4-7 days) ---------- ESD: 08/22/2025 1:00:00 pm ETA: 08/27/2025 12:00…" at bounding box center [379, 49] width 158 height 8
click at [300, 45] on select "Standard (4-7 days) ---------- ESD: 08/22/2025 1:00:00 pm ETA: 08/27/2025 12:00…" at bounding box center [379, 49] width 158 height 8
click at [495, 72] on div "Override Shipping/Tax Confirm & Apply" at bounding box center [404, 77] width 209 height 11
click at [425, 49] on select "Standard (4-7 days) ---------- ESD: 08/22/2025 1:00:00 pm ETA: 08/27/2025 12:00…" at bounding box center [379, 49] width 158 height 8
click at [300, 45] on select "Standard (4-7 days) ---------- ESD: 08/22/2025 1:00:00 pm ETA: 08/27/2025 12:00…" at bounding box center [379, 49] width 158 height 8
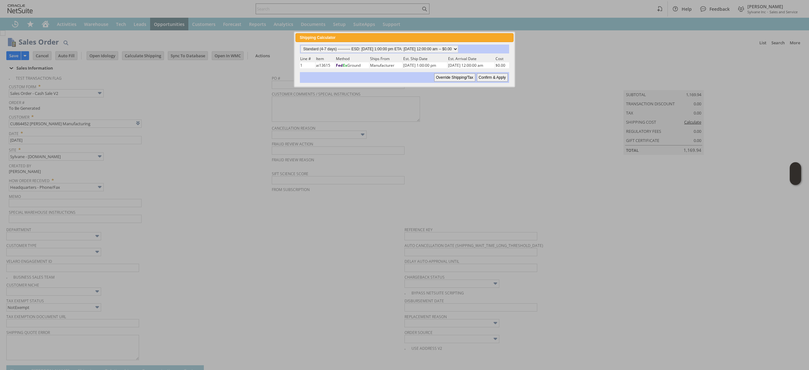
click at [489, 74] on input "Confirm & Apply" at bounding box center [492, 77] width 31 height 8
type input "Add"
type input "Copy Previous"
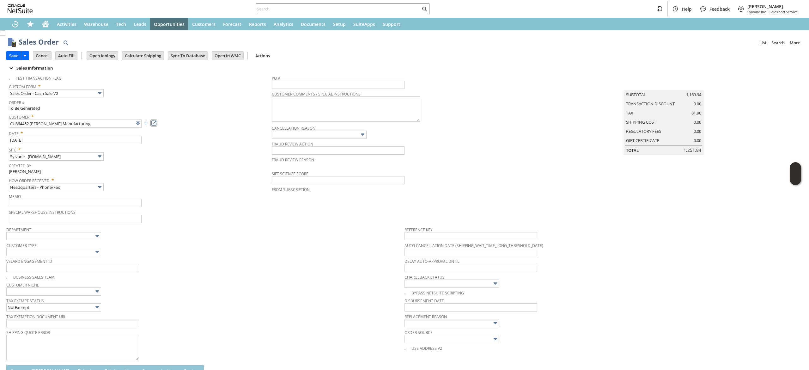
click at [155, 121] on link at bounding box center [153, 122] width 7 height 7
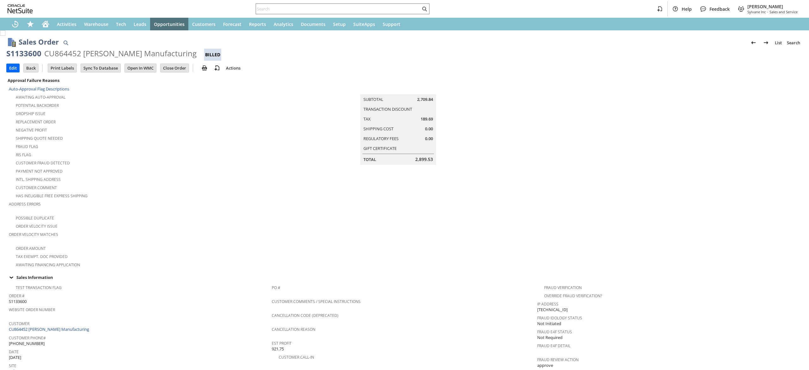
scroll to position [324, 0]
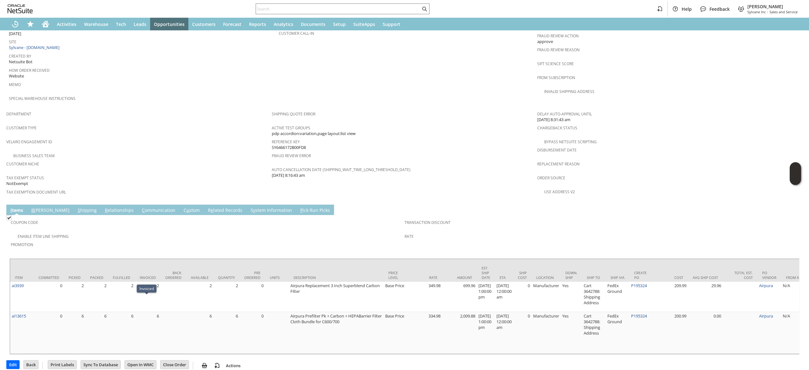
click at [76, 207] on link "S hipping" at bounding box center [87, 210] width 22 height 7
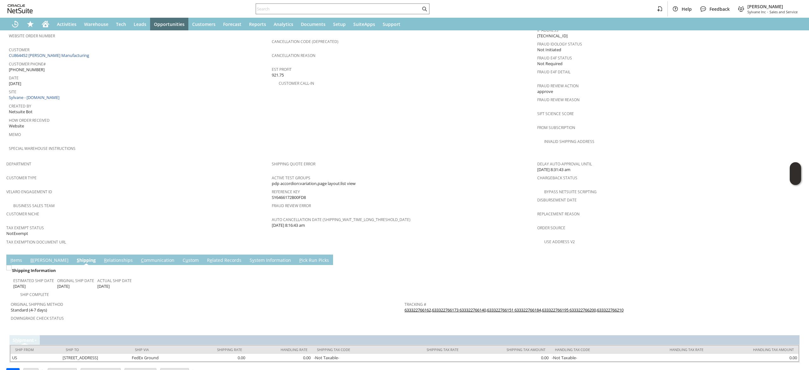
click at [38, 257] on link "B [PERSON_NAME]" at bounding box center [49, 260] width 41 height 7
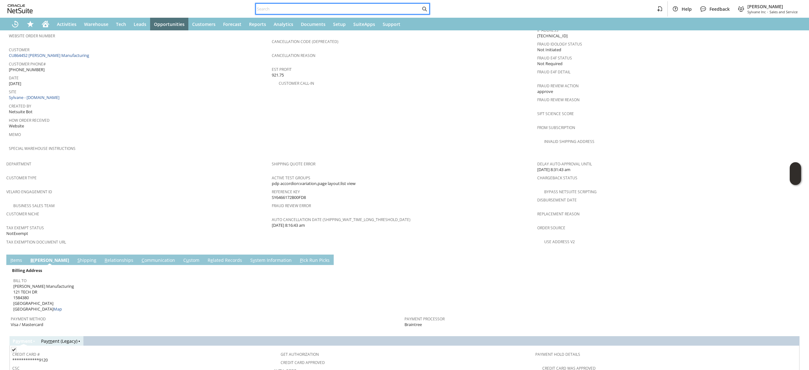
click at [365, 7] on input "text" at bounding box center [338, 9] width 165 height 8
paste input "9175134901"
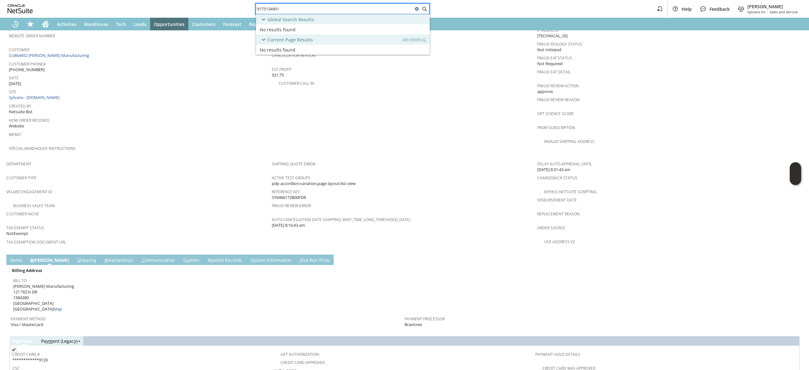
type input "9175134901"
click at [48, 22] on icon "Home" at bounding box center [46, 24] width 8 height 8
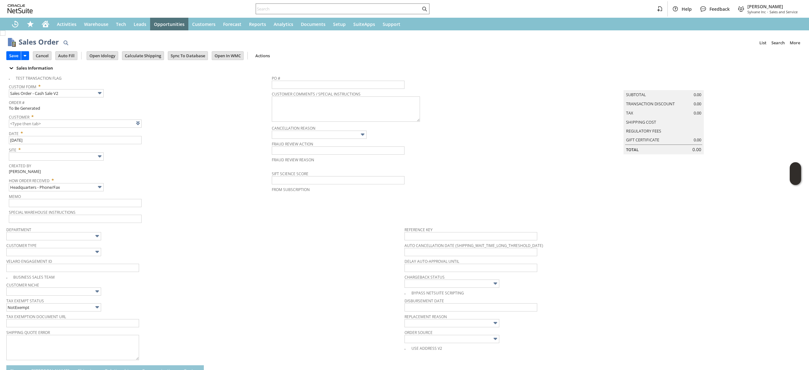
type input "Intelligent Recommendations ⁰"
click at [147, 120] on link at bounding box center [145, 122] width 7 height 7
drag, startPoint x: 685, startPoint y: 106, endPoint x: 677, endPoint y: 102, distance: 9.3
click at [693, 106] on span "0.00" at bounding box center [697, 104] width 8 height 6
type input "CU1235767 [PERSON_NAME]"
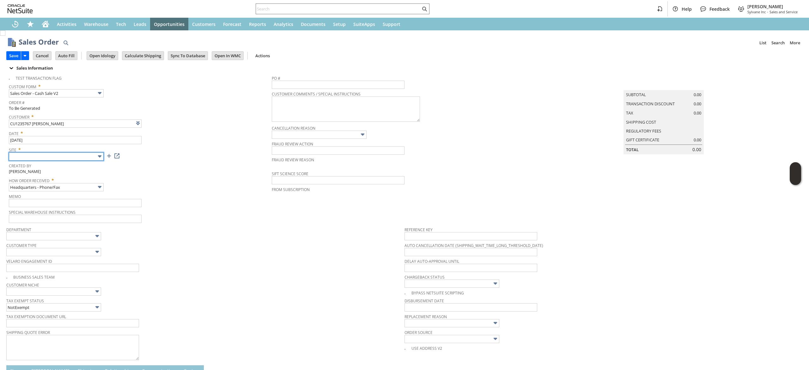
click at [64, 156] on input "text" at bounding box center [56, 156] width 95 height 8
type input "Sylvane - [DOMAIN_NAME]"
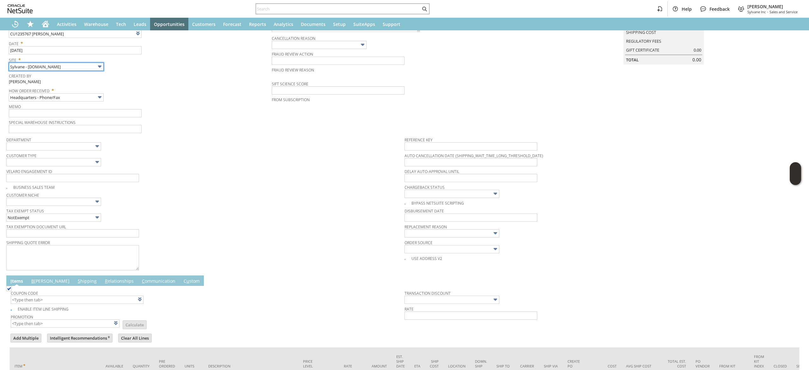
scroll to position [148, 0]
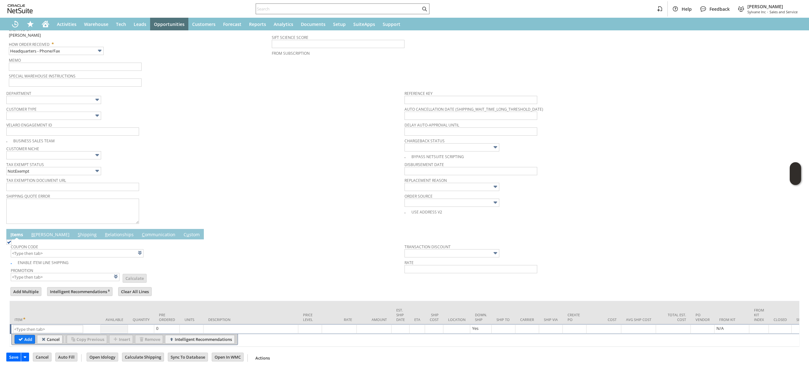
click at [36, 231] on link "B illing" at bounding box center [50, 234] width 41 height 7
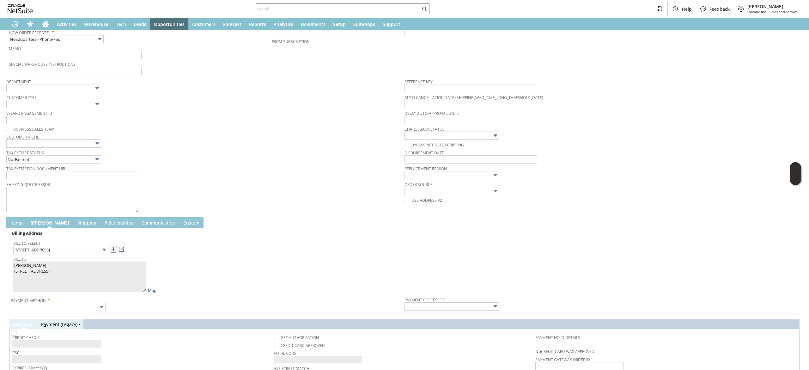
click at [115, 249] on link at bounding box center [113, 248] width 7 height 7
type input "660-16 55th St,"
type textarea "Marek Szlezak 660-16 55th St, Maspeth NY 11378 United States"
click at [14, 221] on link "I tems" at bounding box center [16, 223] width 15 height 7
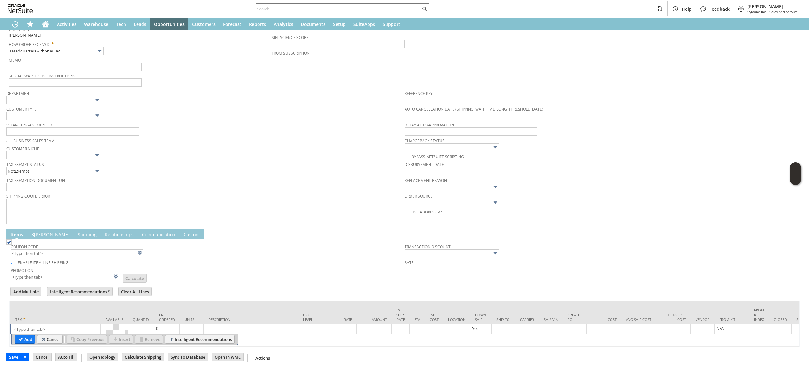
click at [29, 313] on td "Item" at bounding box center [55, 312] width 91 height 23
paste input "ho3987"
click at [30, 325] on input "text" at bounding box center [48, 329] width 70 height 8
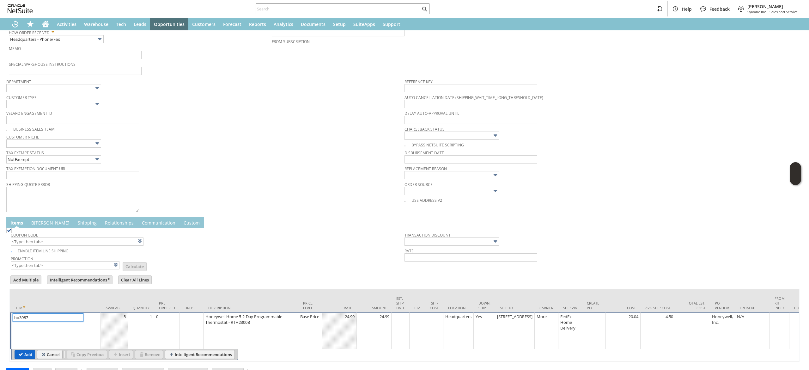
type input "ho3987"
click at [27, 353] on input "Add" at bounding box center [25, 354] width 20 height 8
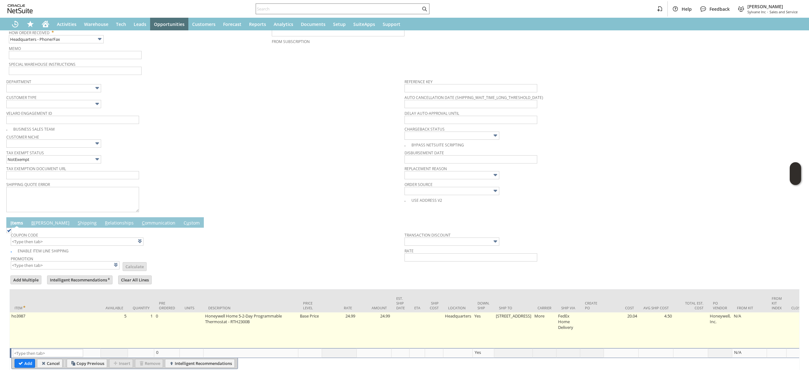
click at [150, 320] on td "1" at bounding box center [141, 330] width 26 height 36
type input "1"
type input "ho3987"
type input "OK"
type input "Make Copy"
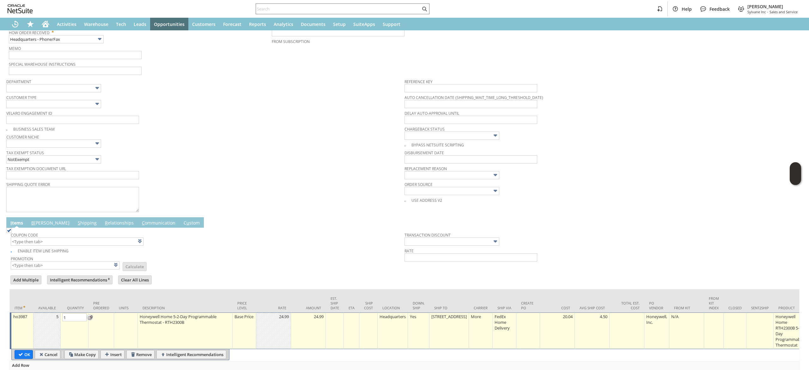
type input "2"
click at [31, 353] on input "OK" at bounding box center [24, 354] width 18 height 8
type input "Add"
type input "Copy Previous"
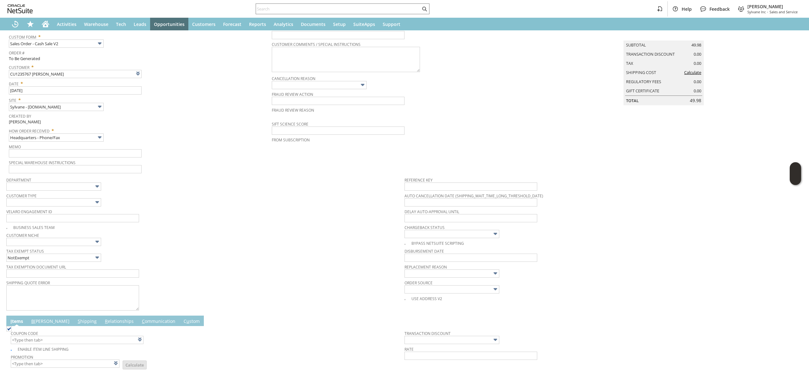
scroll to position [0, 0]
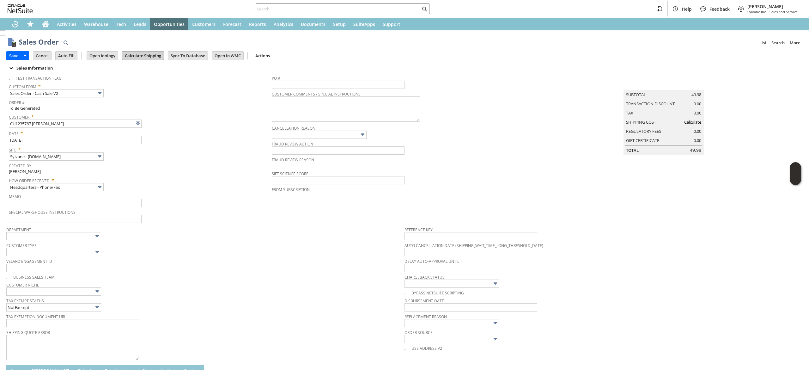
click at [148, 58] on input "Calculate Shipping" at bounding box center [142, 55] width 41 height 8
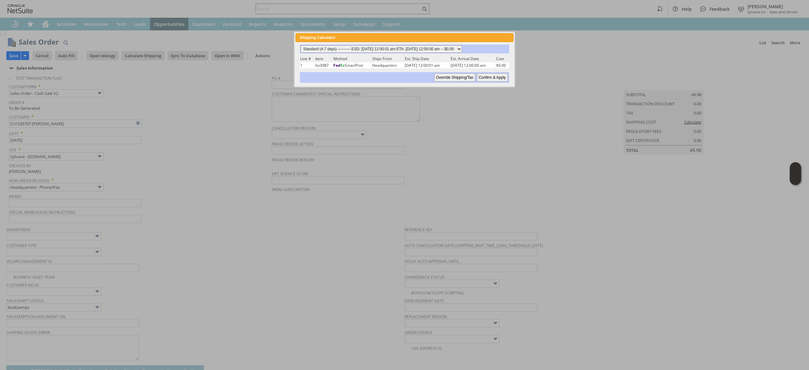
drag, startPoint x: 426, startPoint y: 45, endPoint x: 424, endPoint y: 50, distance: 5.8
click at [426, 45] on select "Standard (4-7 days) ---------- ESD: 08/20/2025 12:00:01 am ETA: 08/26/2025 12:0…" at bounding box center [380, 49] width 161 height 8
click at [300, 45] on select "Standard (4-7 days) ---------- ESD: 08/20/2025 12:00:01 am ETA: 08/26/2025 12:0…" at bounding box center [380, 49] width 161 height 8
click at [489, 75] on input "Confirm & Apply" at bounding box center [492, 77] width 31 height 8
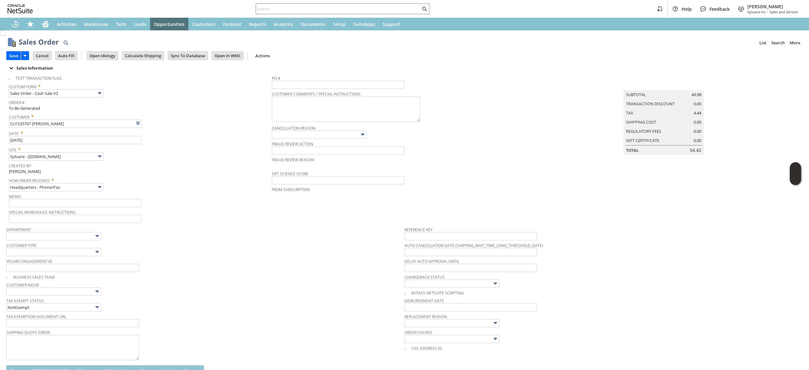
type input "Add"
type input "Copy Previous"
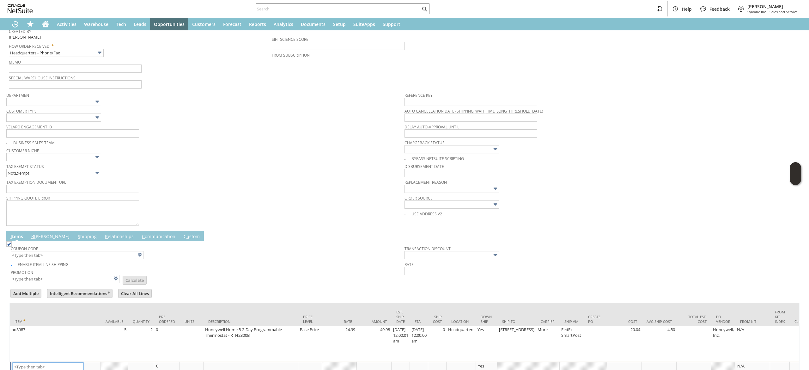
scroll to position [182, 0]
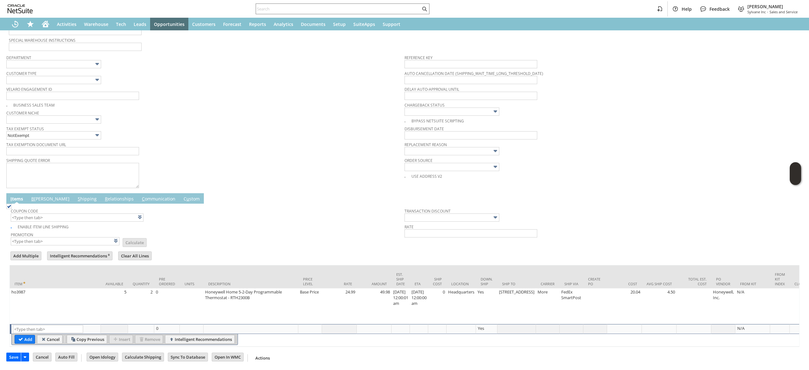
click at [39, 196] on link "B illing" at bounding box center [50, 199] width 41 height 7
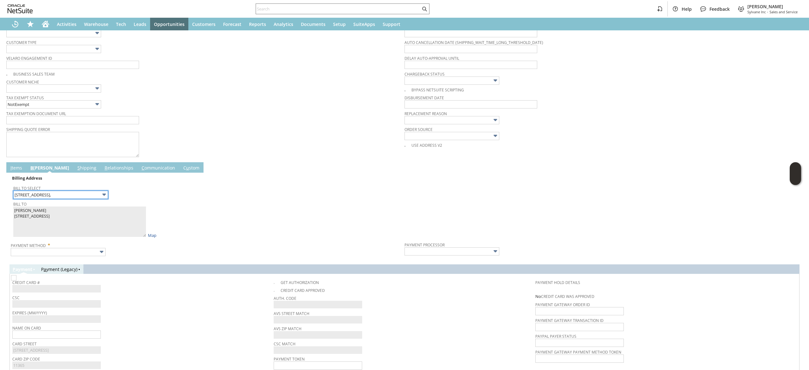
scroll to position [265, 0]
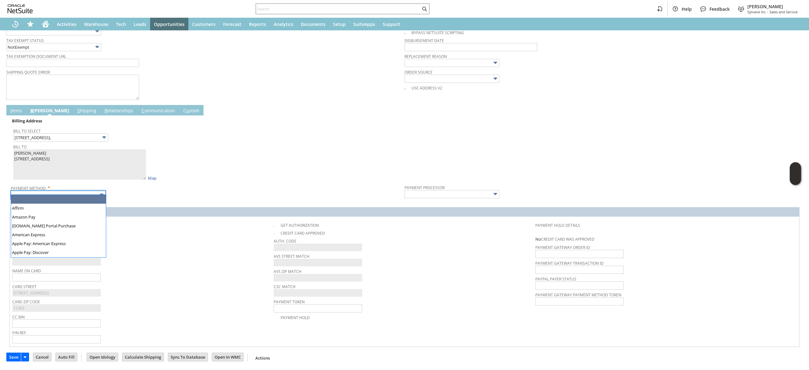
click at [70, 191] on input "text" at bounding box center [58, 195] width 95 height 8
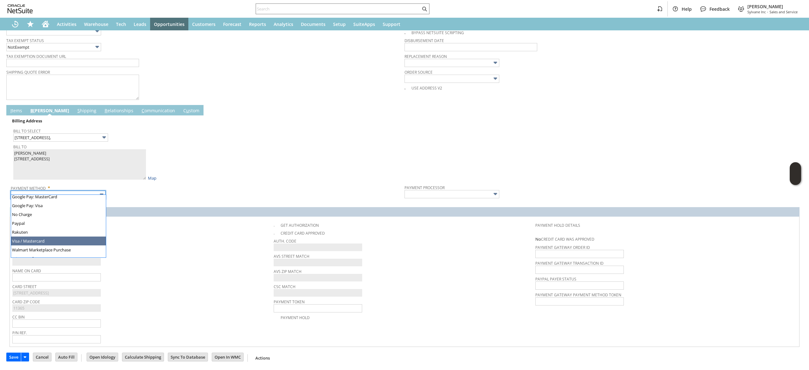
type input "Visa / Mastercard"
type input "Braintree"
checkbox input "true"
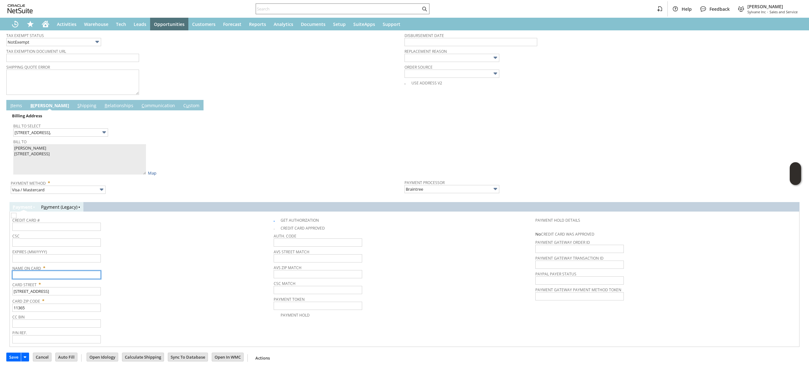
click at [66, 278] on input "text" at bounding box center [56, 274] width 88 height 8
paste input "Marek Szlezak"
type input "Marek Szlezak"
click at [154, 240] on div "CSC" at bounding box center [141, 238] width 258 height 15
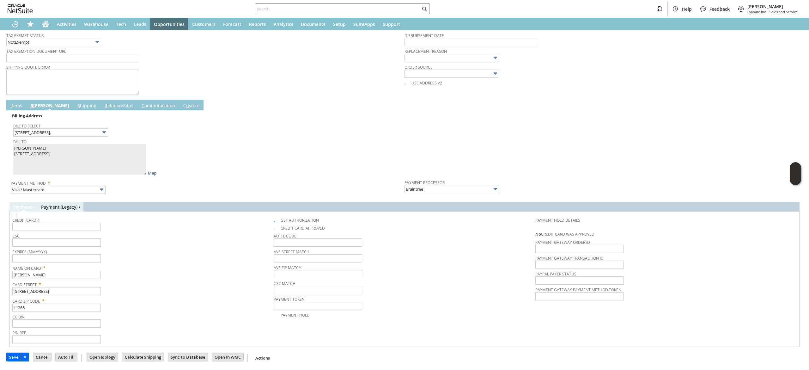
click at [18, 108] on link "I tems" at bounding box center [16, 105] width 15 height 7
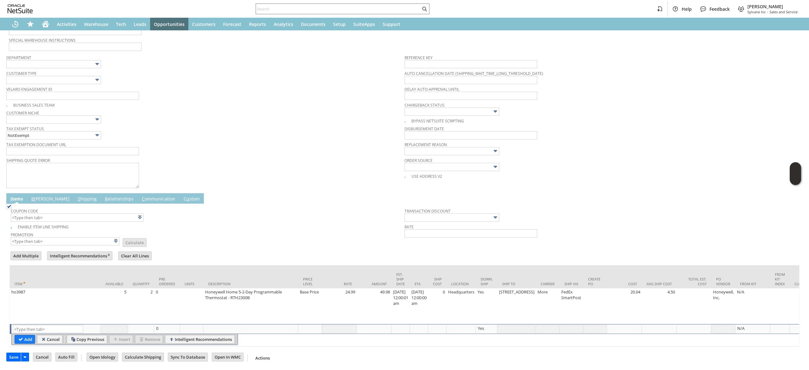
click at [28, 193] on td "B illing" at bounding box center [50, 198] width 46 height 10
click at [38, 196] on link "B illing" at bounding box center [50, 199] width 41 height 7
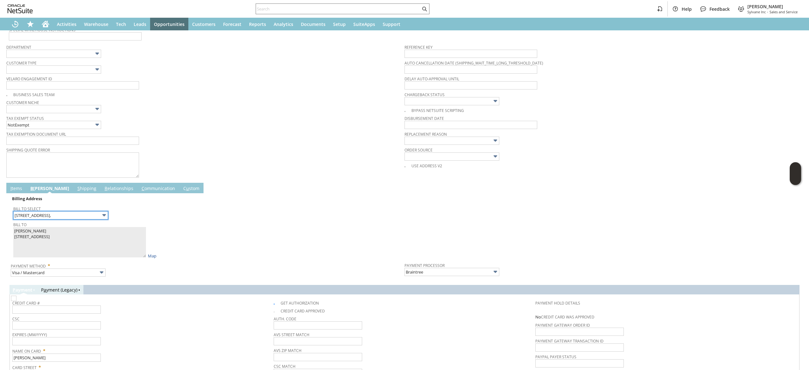
scroll to position [267, 0]
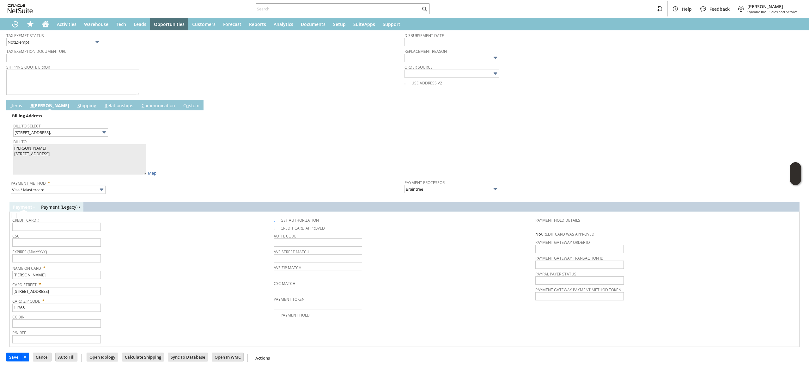
click at [138, 231] on span "CSC" at bounding box center [141, 234] width 258 height 7
click at [66, 224] on input "text" at bounding box center [56, 226] width 88 height 8
type input "379822499561009"
click at [94, 188] on input "Visa / Mastercard" at bounding box center [58, 189] width 95 height 8
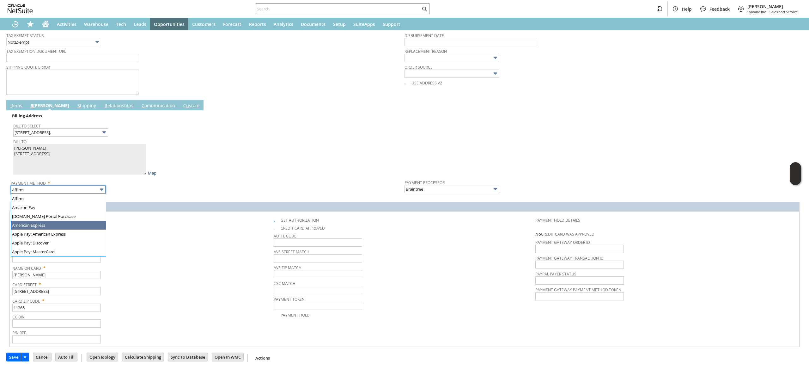
type input "American Express"
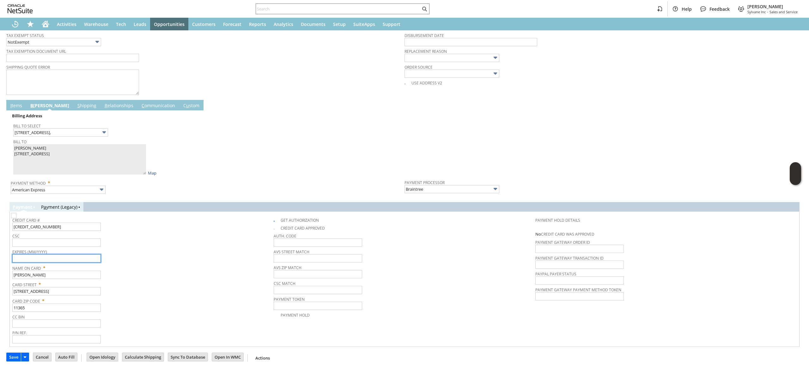
click at [94, 256] on input "text" at bounding box center [56, 258] width 88 height 8
type input "08/2027"
click at [87, 240] on input "text" at bounding box center [56, 242] width 88 height 8
type input "5362"
click at [174, 234] on span "CSC" at bounding box center [141, 234] width 258 height 7
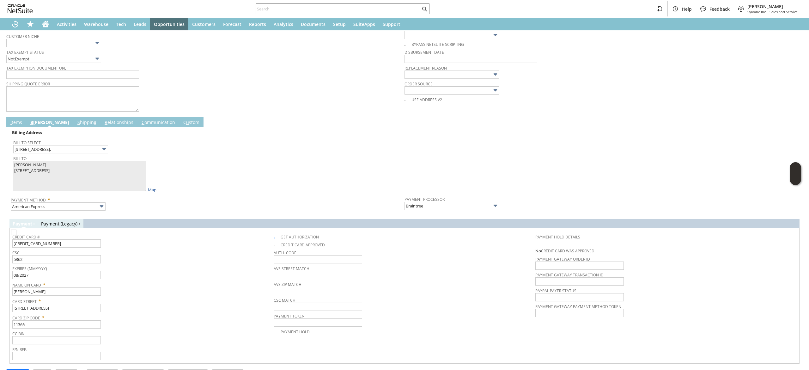
scroll to position [267, 0]
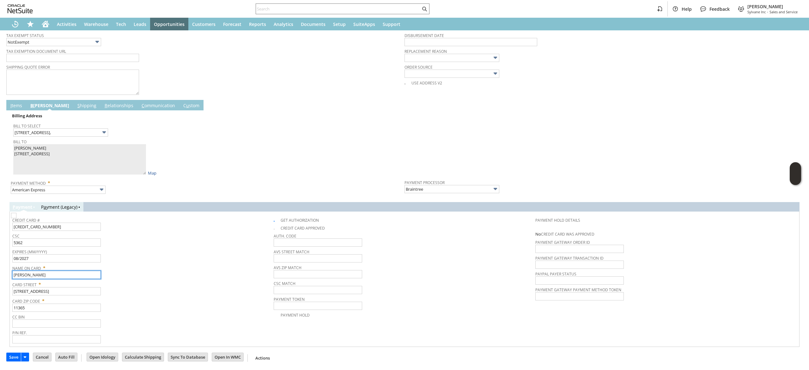
click at [55, 276] on input "Marek Szlezak" at bounding box center [56, 274] width 88 height 8
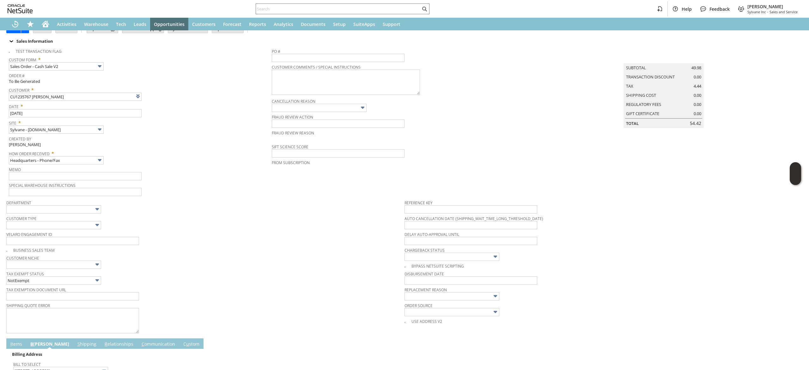
scroll to position [0, 0]
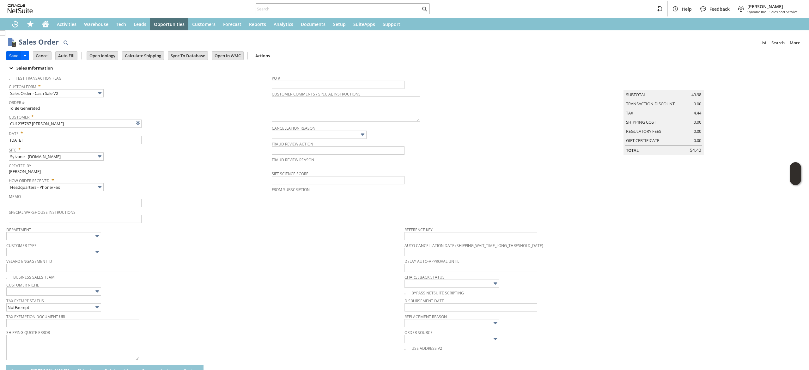
click at [16, 52] on input "Save" at bounding box center [14, 55] width 14 height 8
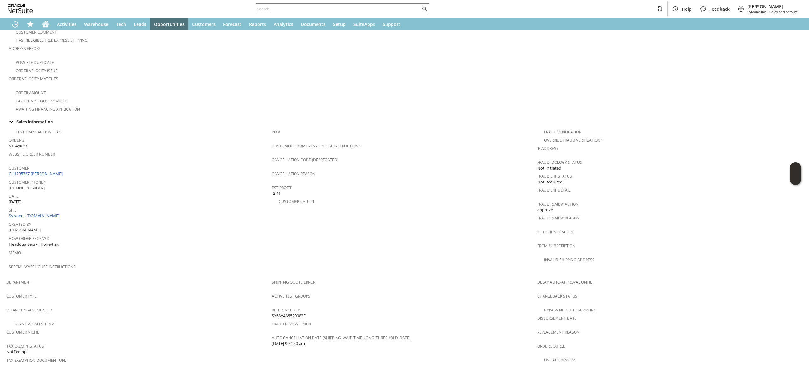
scroll to position [313, 0]
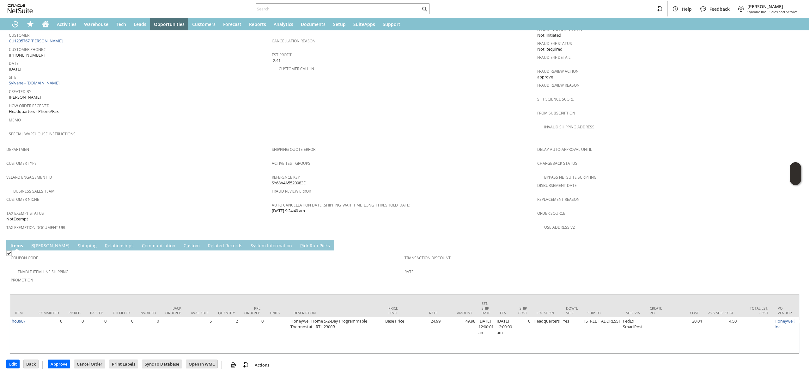
click at [128, 251] on td "Coupon Code" at bounding box center [208, 258] width 394 height 15
click at [140, 242] on link "C ommunication" at bounding box center [158, 245] width 37 height 7
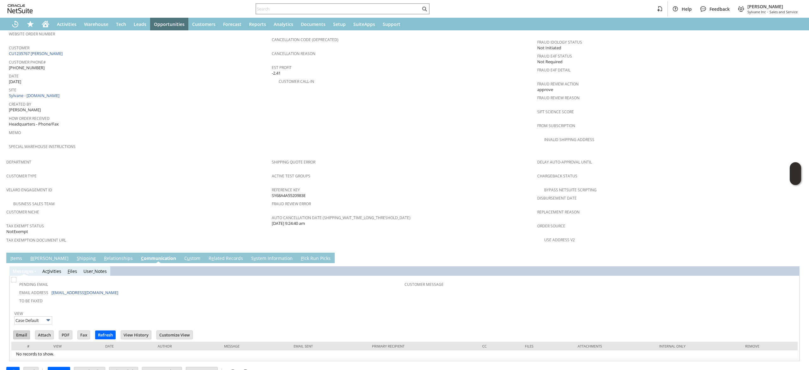
scroll to position [0, 0]
click at [21, 330] on input "Email" at bounding box center [22, 334] width 16 height 8
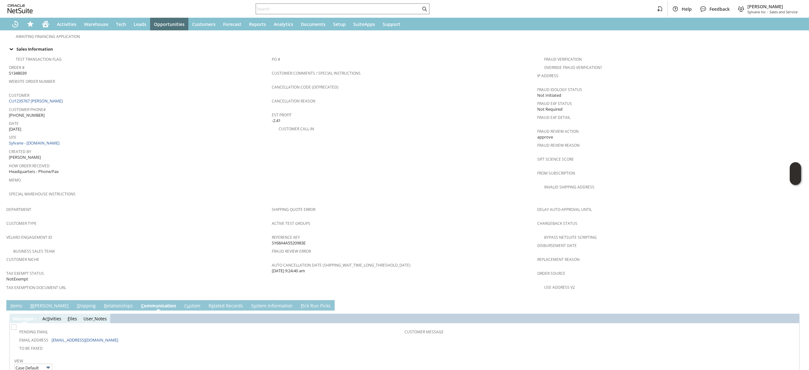
scroll to position [348, 0]
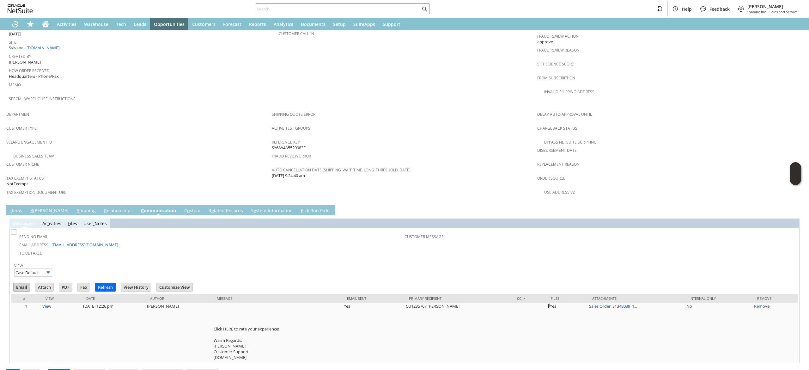
click at [27, 283] on input "Email" at bounding box center [22, 287] width 16 height 8
drag, startPoint x: 510, startPoint y: 144, endPoint x: 506, endPoint y: 137, distance: 7.6
click at [510, 151] on span "Fraud Review Error" at bounding box center [403, 154] width 262 height 7
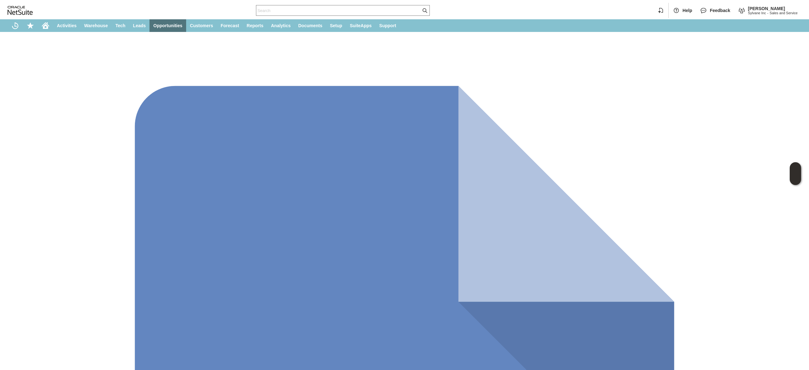
scroll to position [182, 0]
